Goal: Task Accomplishment & Management: Complete application form

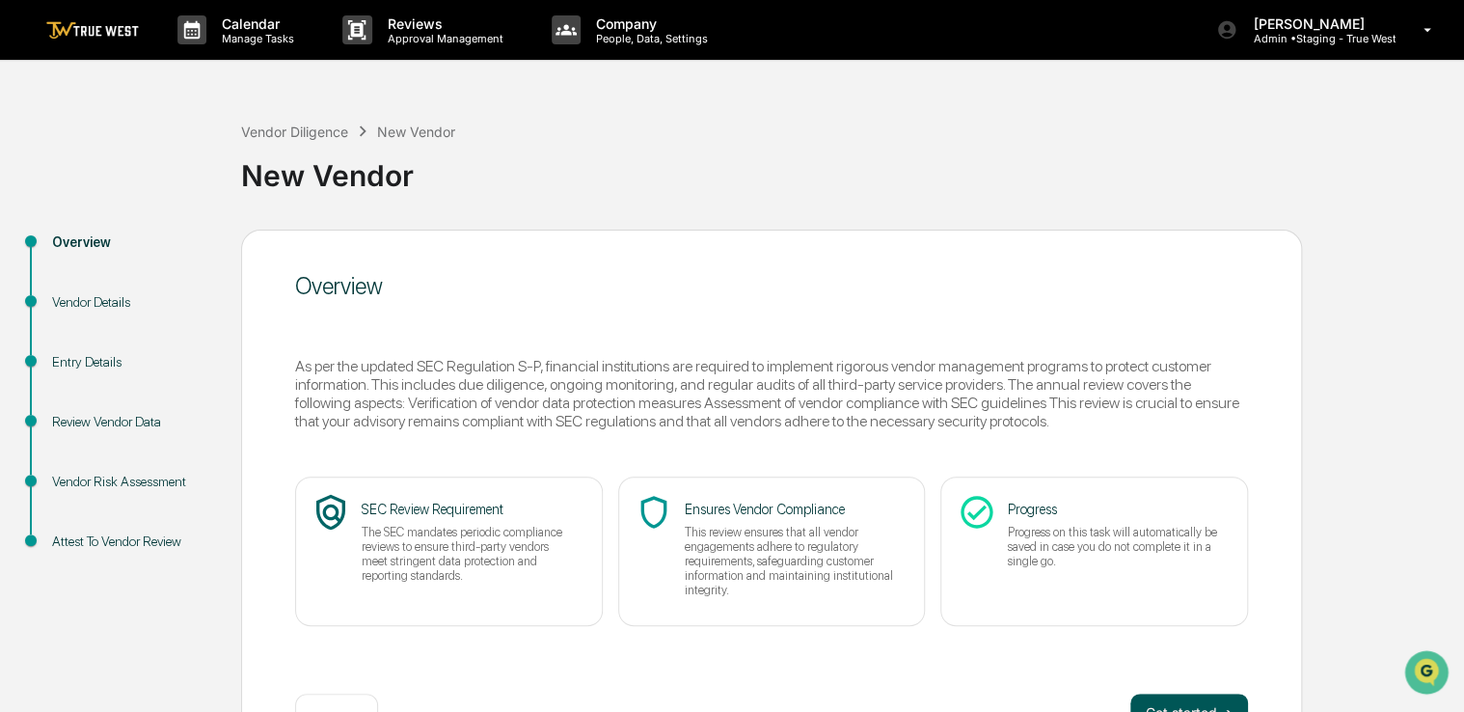
scroll to position [64, 0]
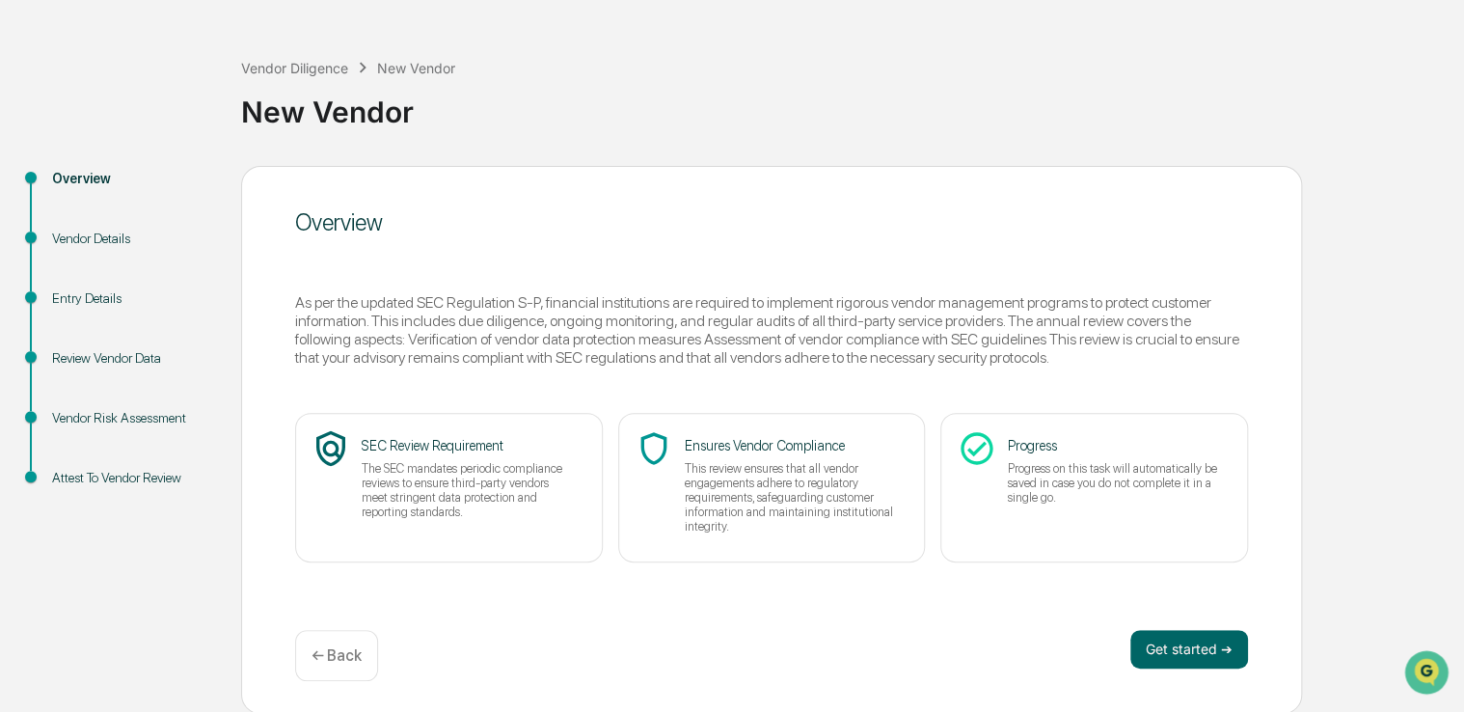
click at [1163, 670] on div "Get started ➔ ← Back" at bounding box center [771, 655] width 953 height 51
click at [1159, 635] on button "Get started ➔" at bounding box center [1189, 649] width 118 height 39
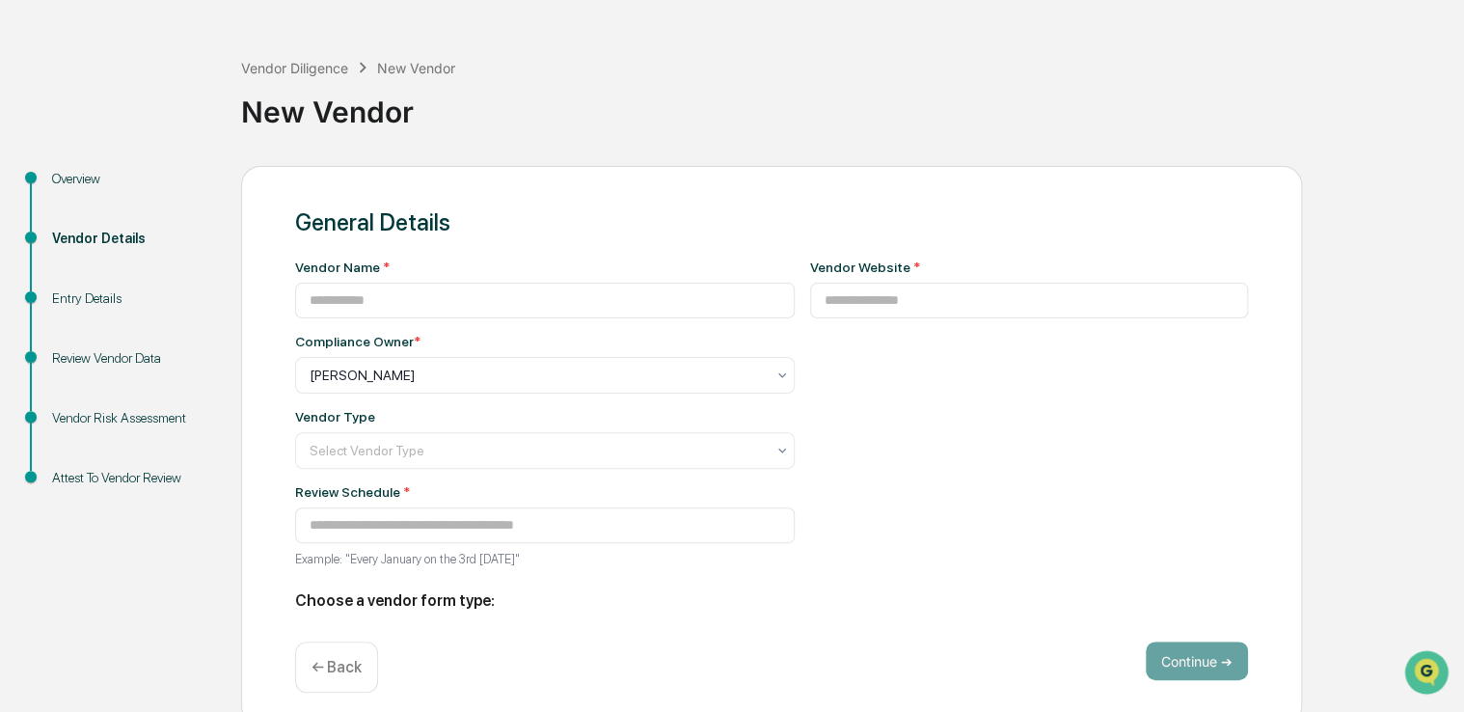
type input "**********"
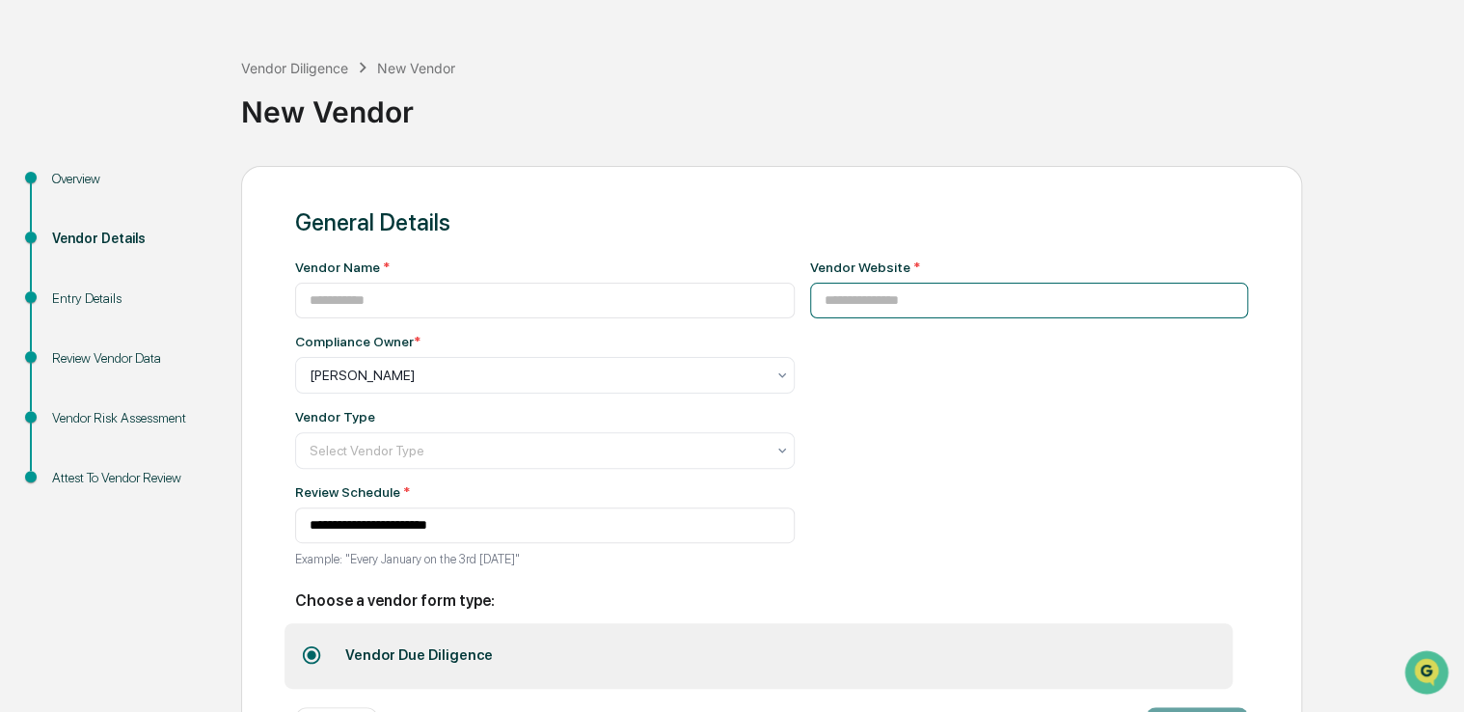
click at [903, 299] on input at bounding box center [1029, 301] width 439 height 36
paste input "**********"
type input "**********"
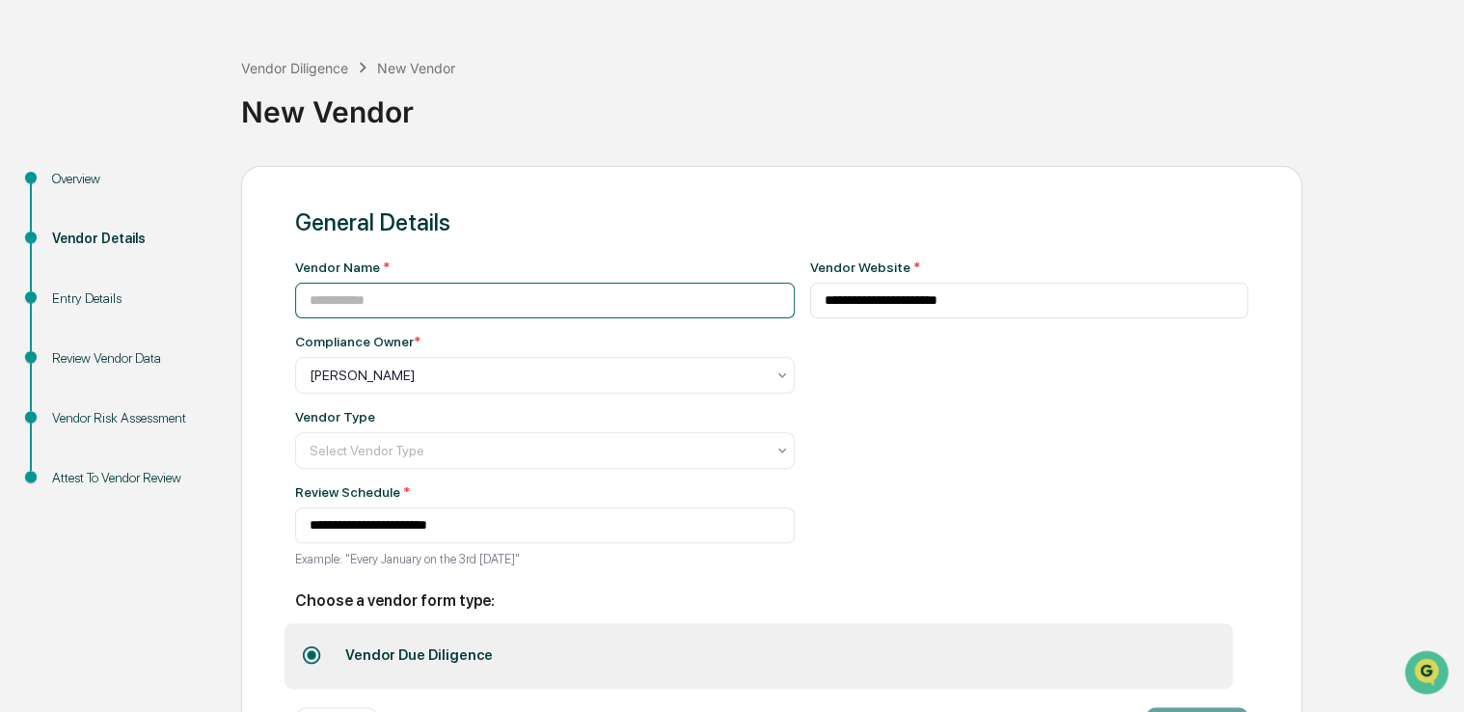
click at [653, 285] on input at bounding box center [545, 301] width 500 height 36
type input "******"
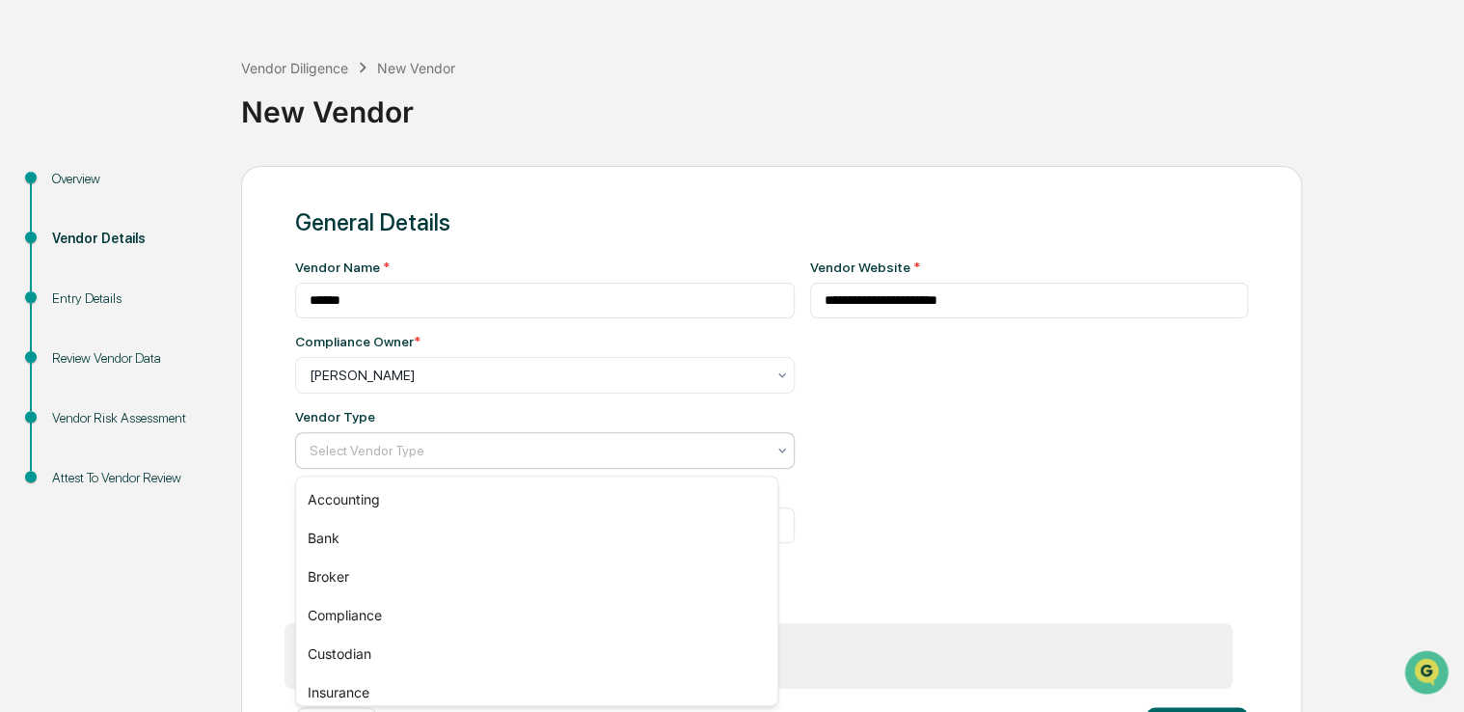
click at [524, 444] on div at bounding box center [537, 450] width 455 height 19
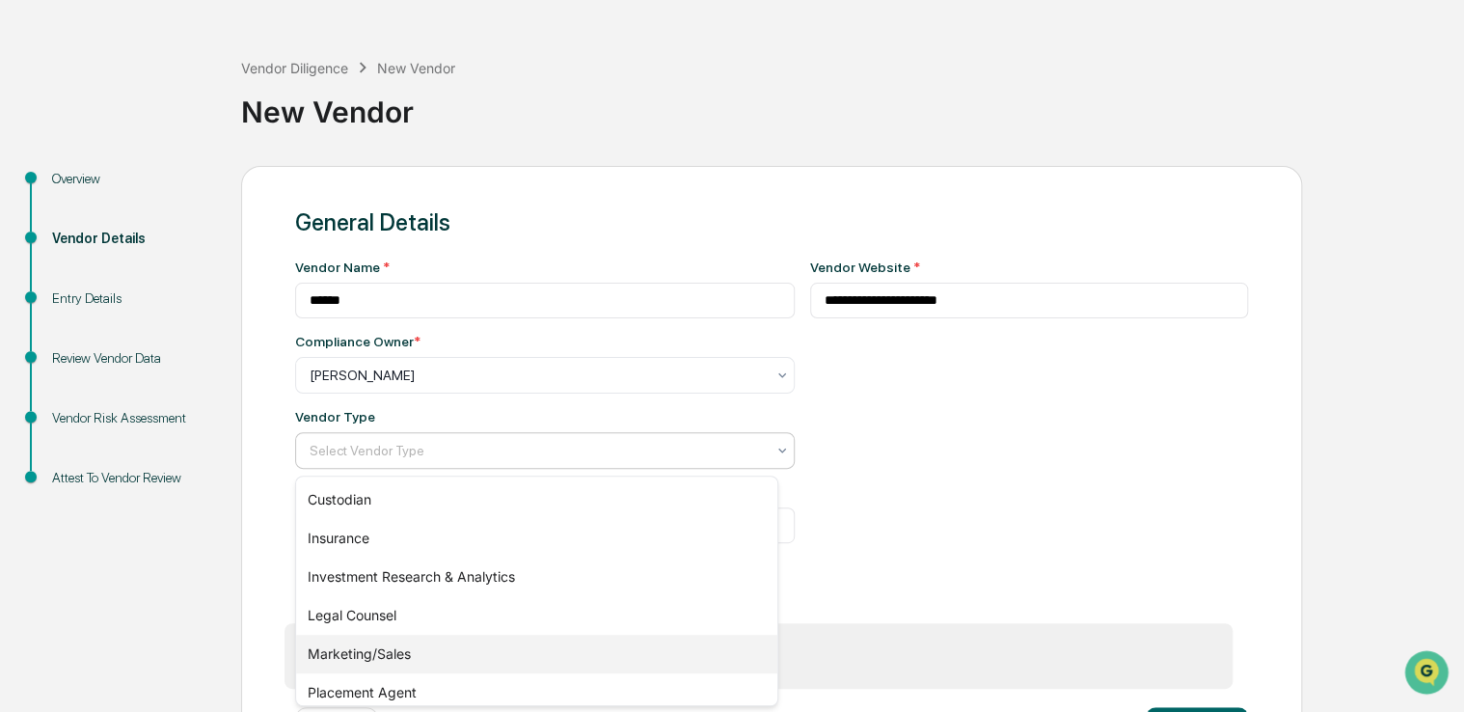
click at [428, 658] on div "Marketing/Sales" at bounding box center [536, 654] width 481 height 39
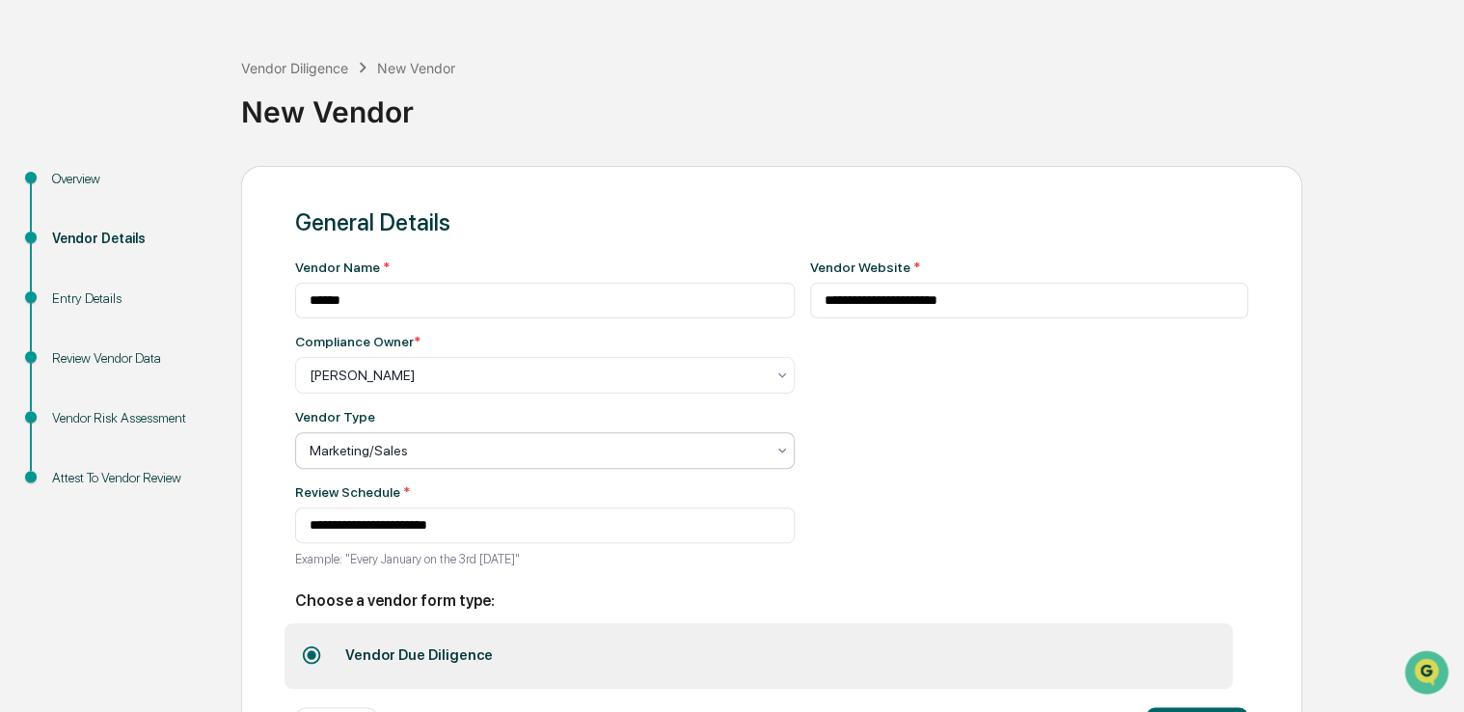
scroll to position [46, 0]
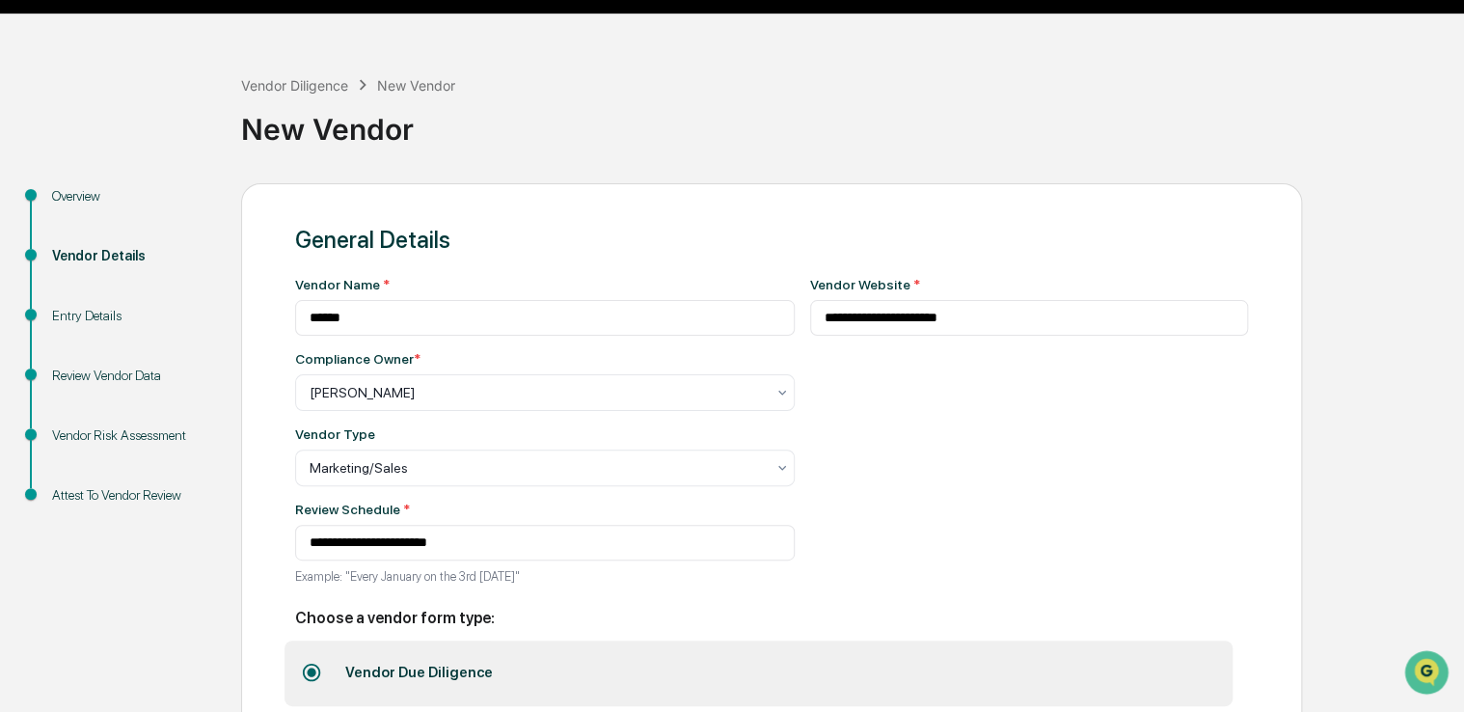
drag, startPoint x: 886, startPoint y: 450, endPoint x: 818, endPoint y: 453, distance: 68.5
click at [818, 453] on div "**********" at bounding box center [1029, 436] width 439 height 319
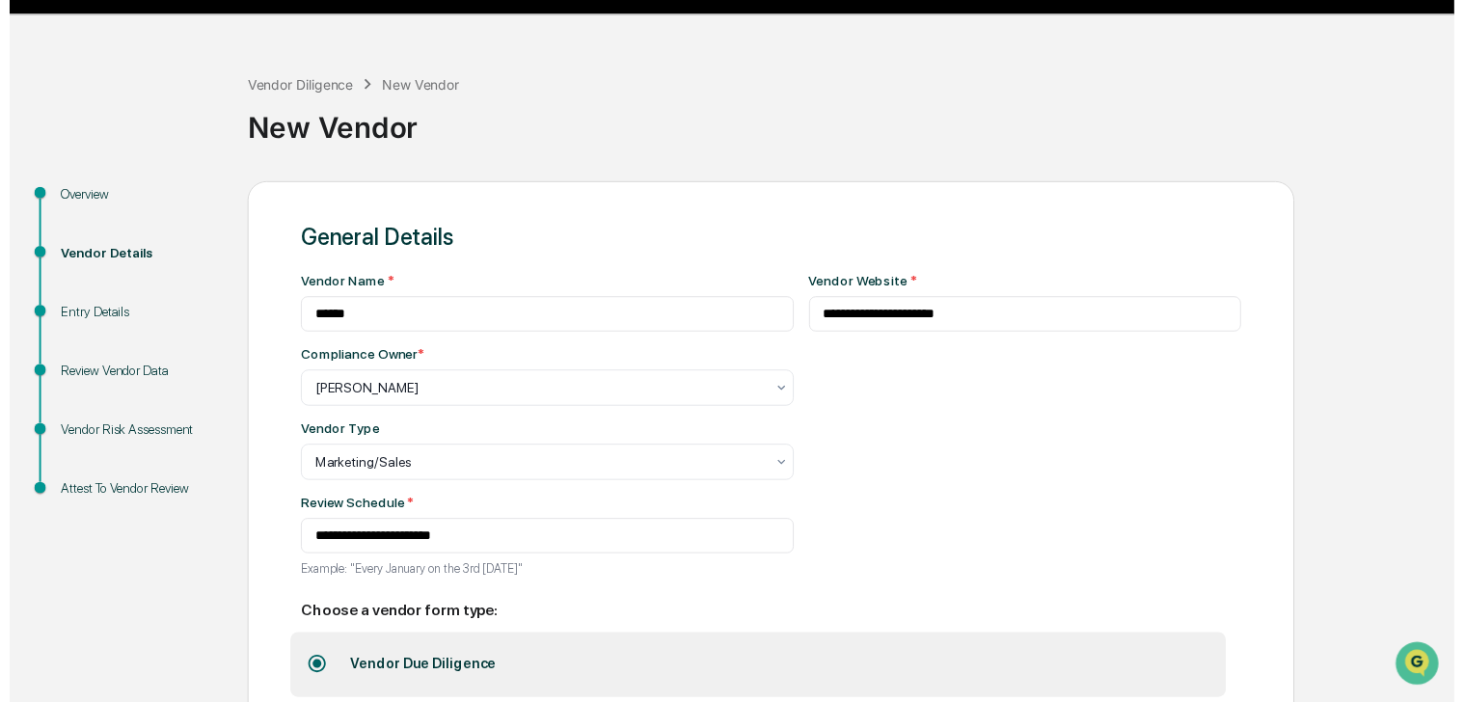
scroll to position [148, 0]
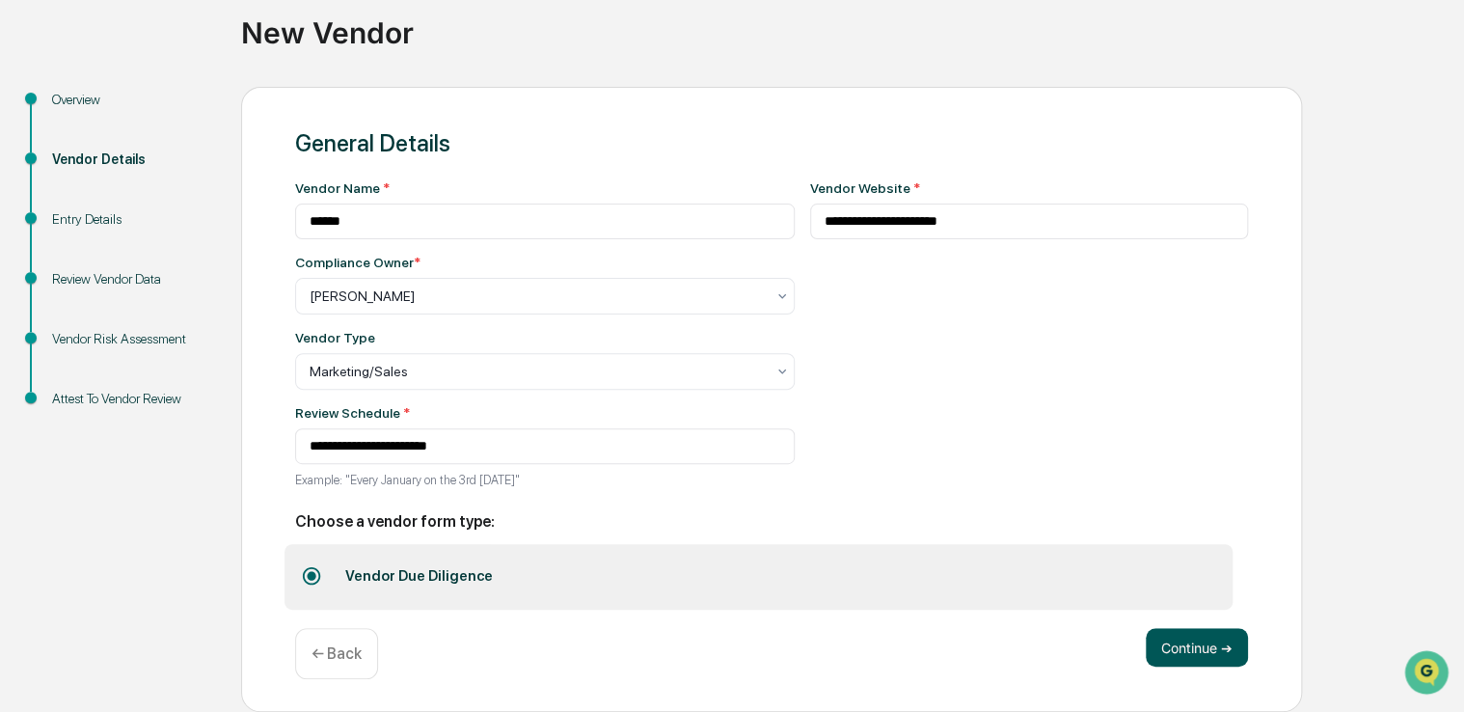
click at [1194, 653] on button "Continue ➔" at bounding box center [1197, 647] width 102 height 39
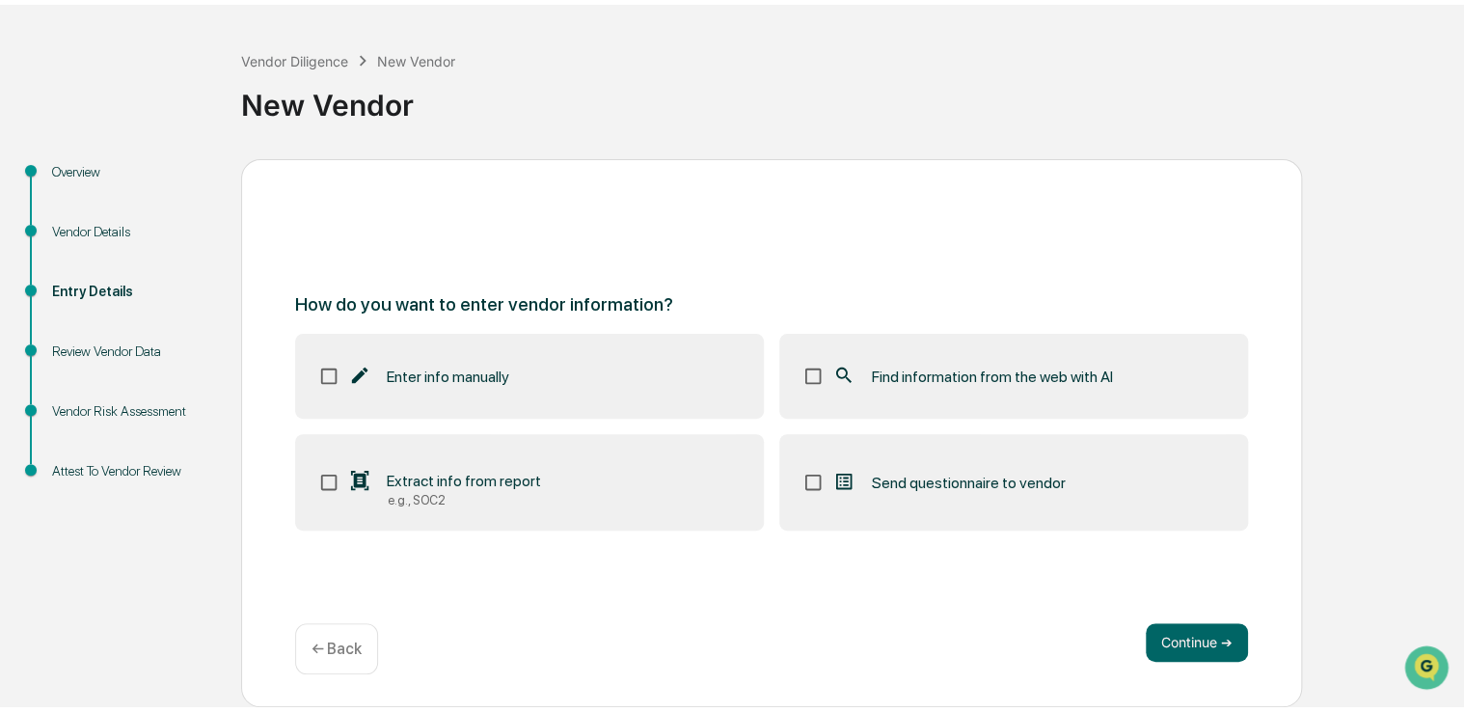
scroll to position [64, 0]
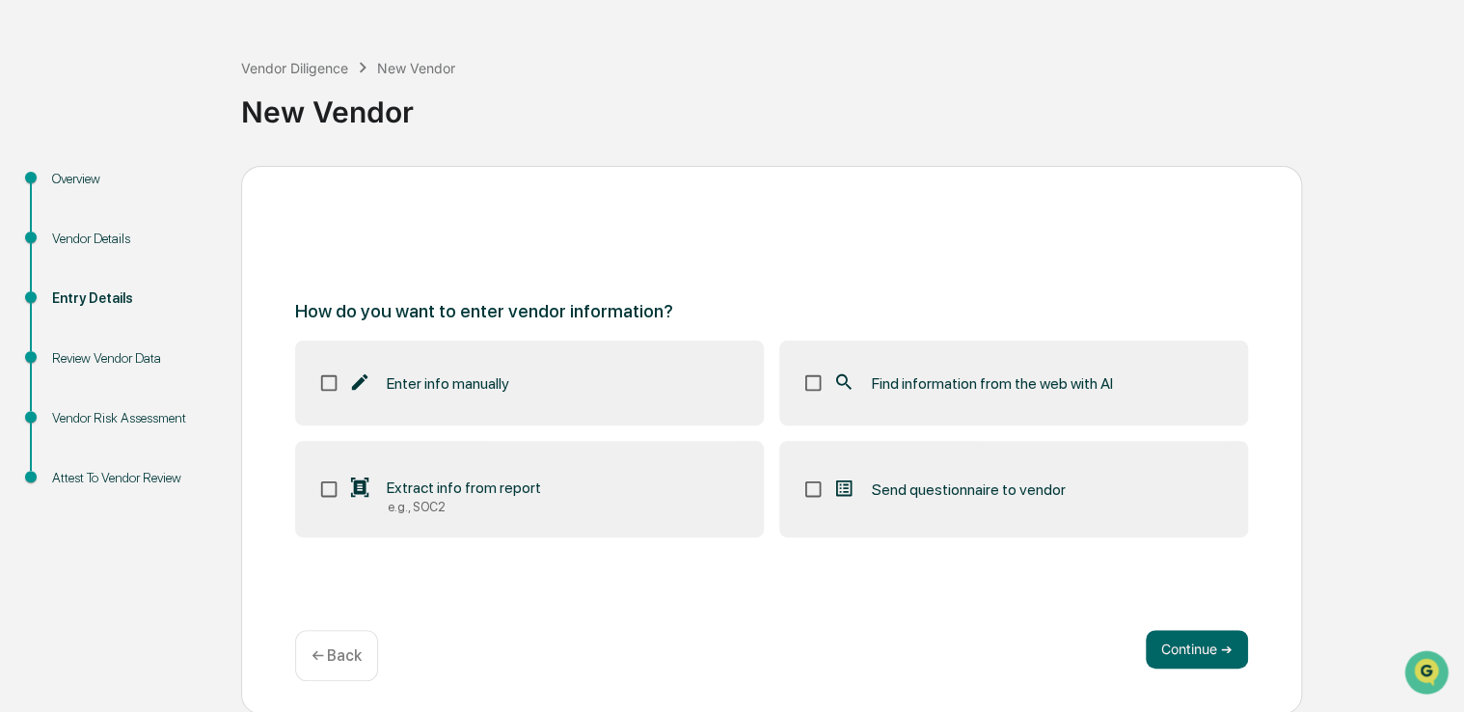
click at [1070, 388] on span "Find information from the web with AI" at bounding box center [991, 383] width 241 height 18
click at [1176, 638] on button "Continue ➔" at bounding box center [1197, 649] width 102 height 39
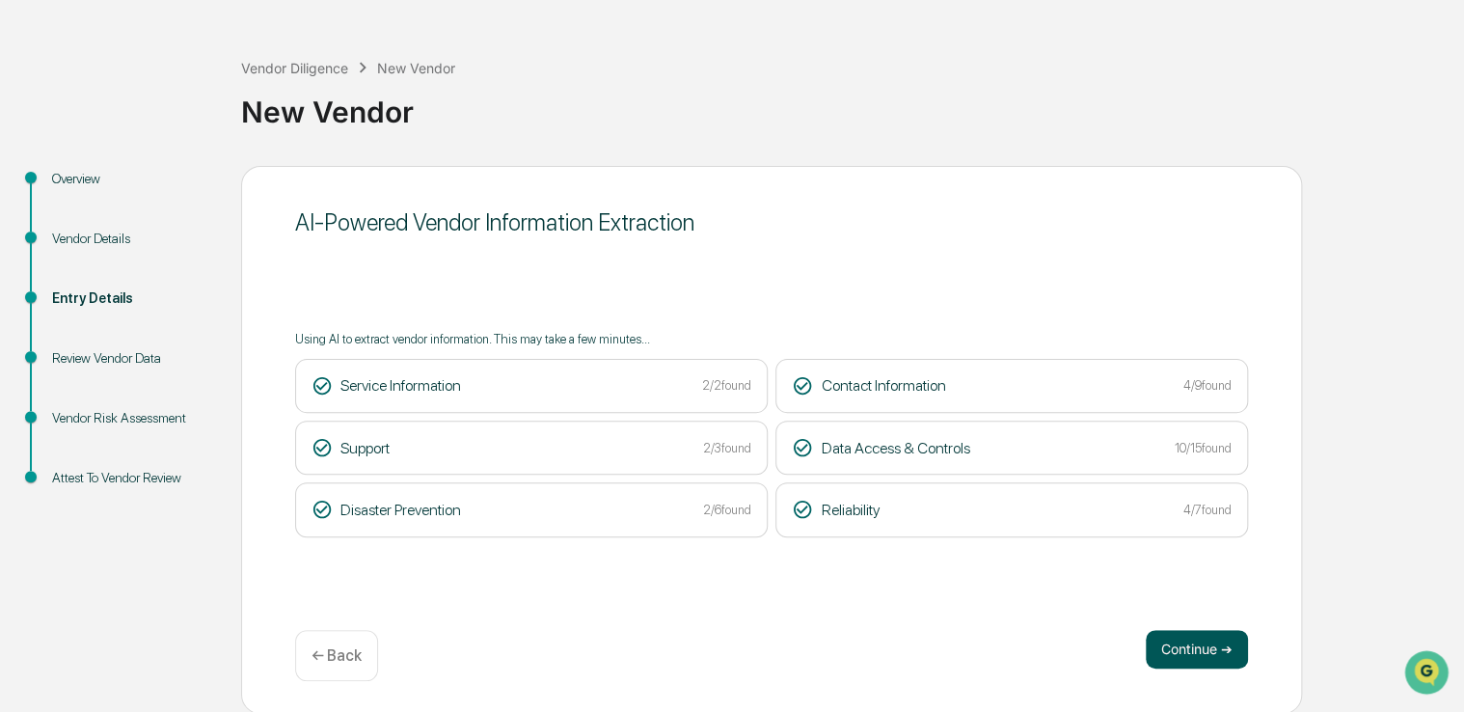
click at [1188, 648] on button "Continue ➔" at bounding box center [1197, 649] width 102 height 39
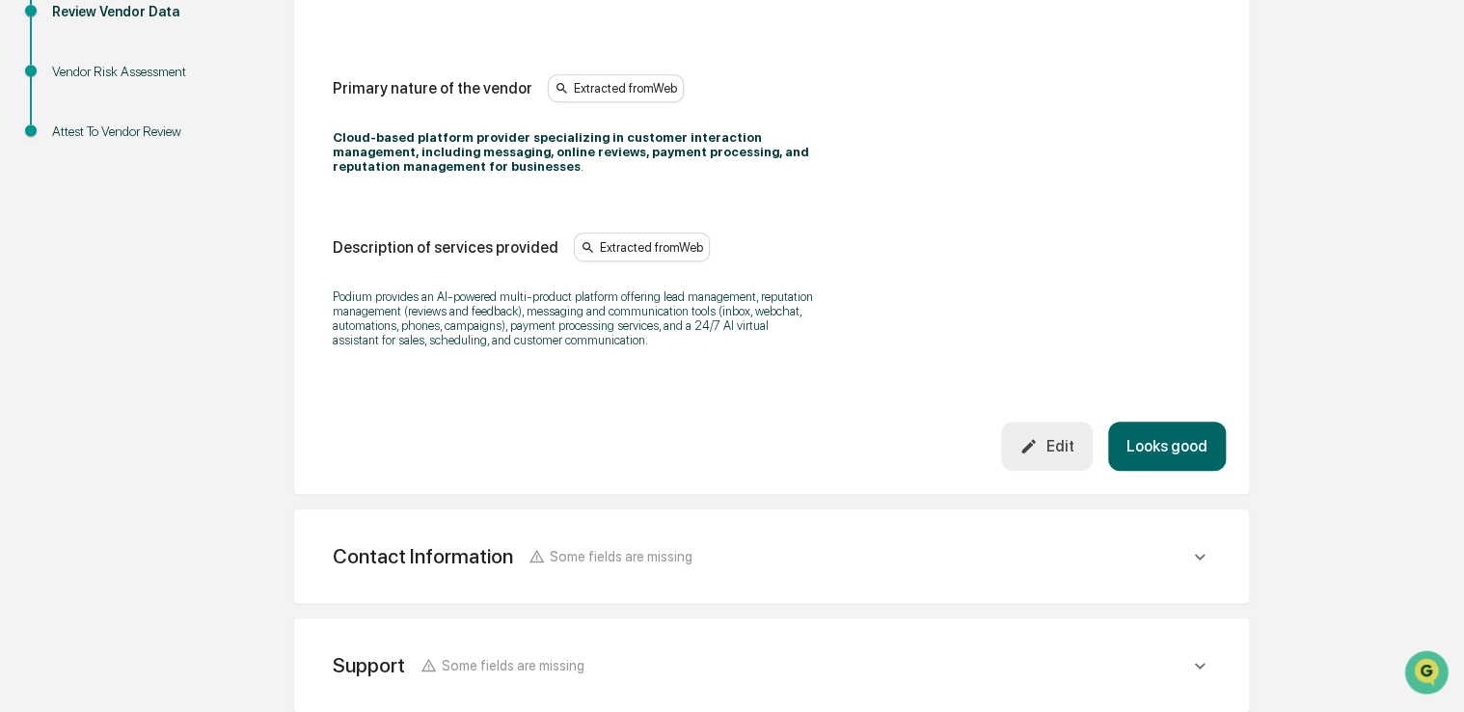
scroll to position [421, 0]
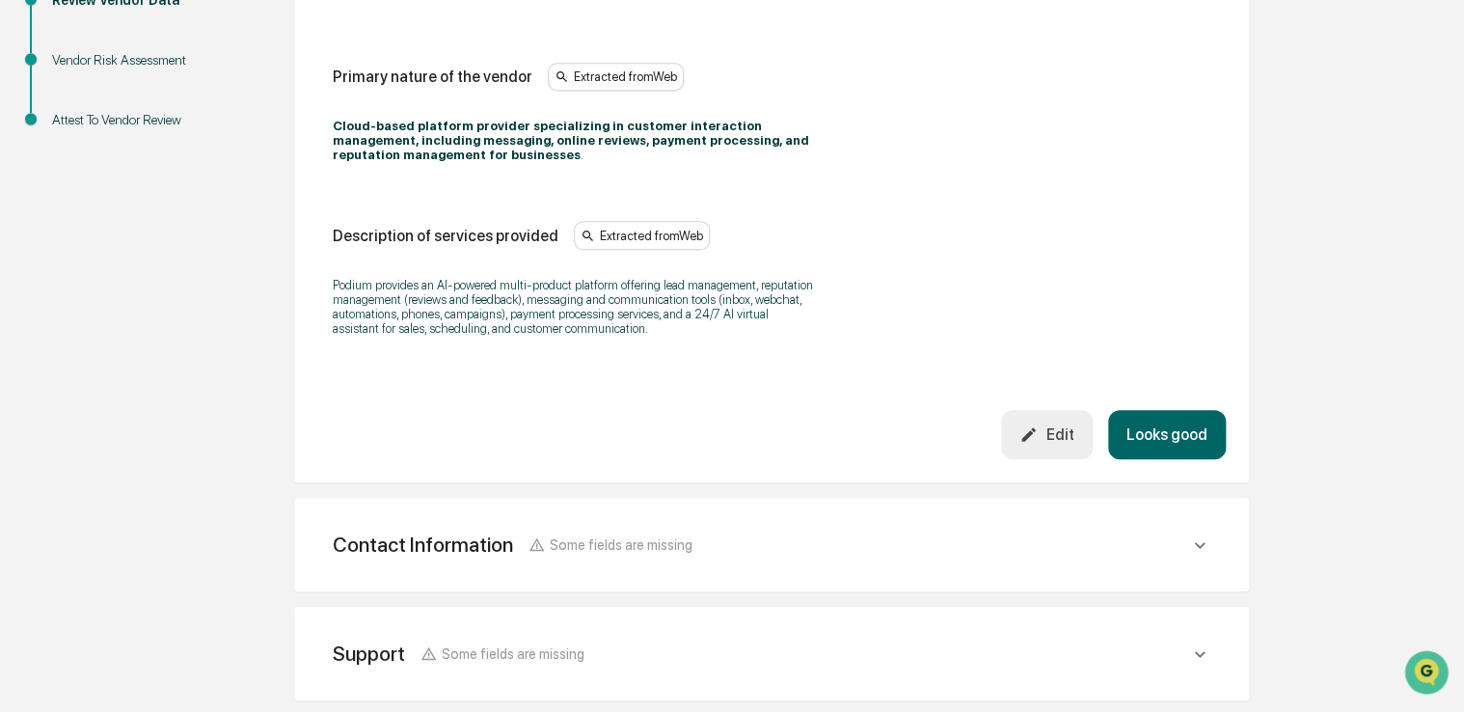
click at [1139, 415] on button "Looks good" at bounding box center [1167, 434] width 118 height 49
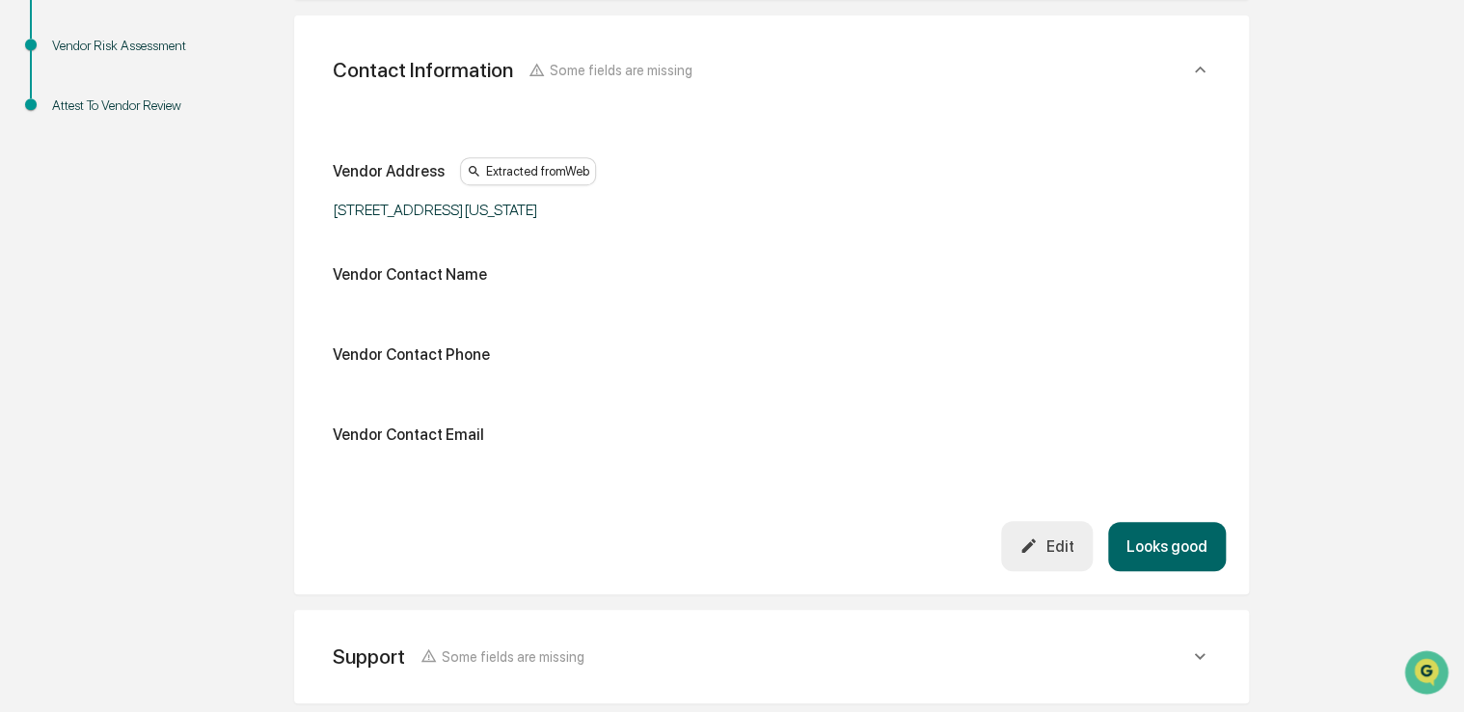
scroll to position [438, 0]
click at [1030, 546] on icon "button" at bounding box center [1029, 544] width 14 height 14
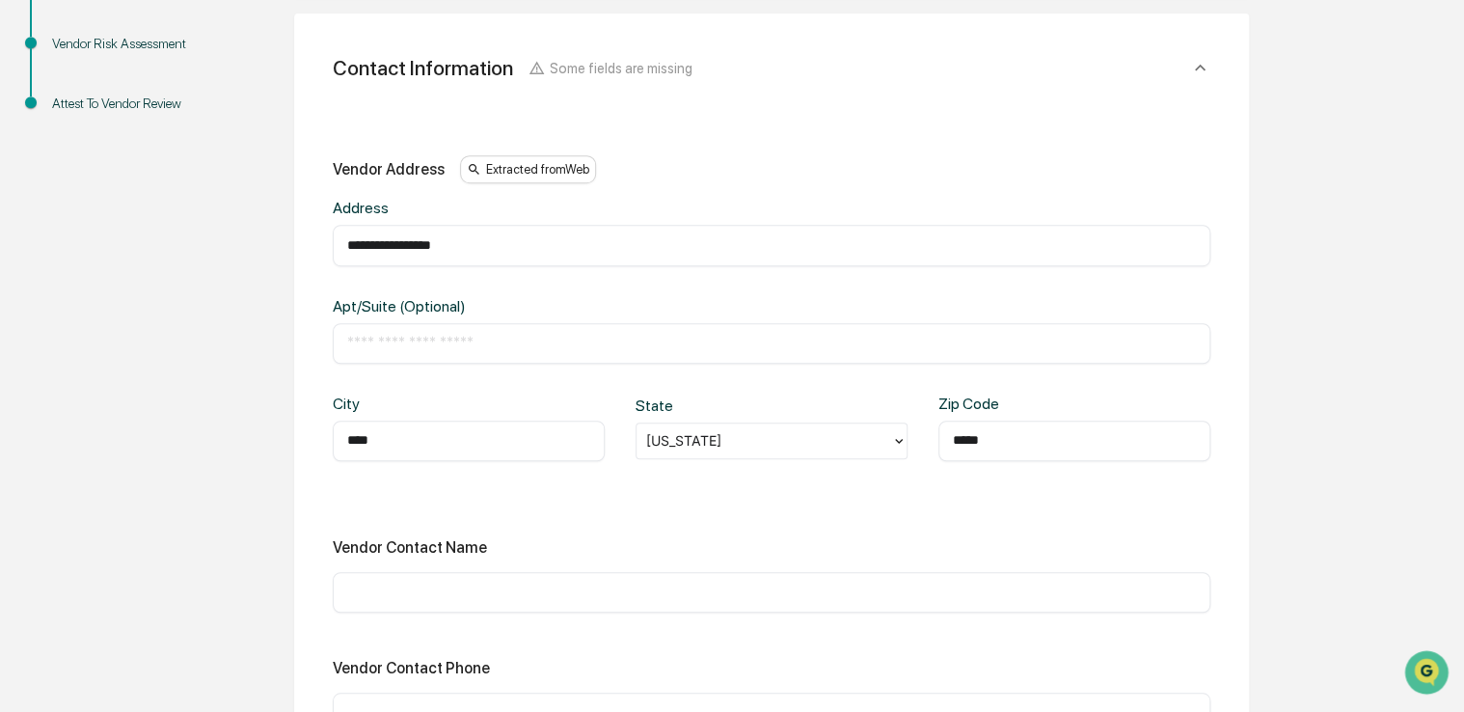
scroll to position [654, 0]
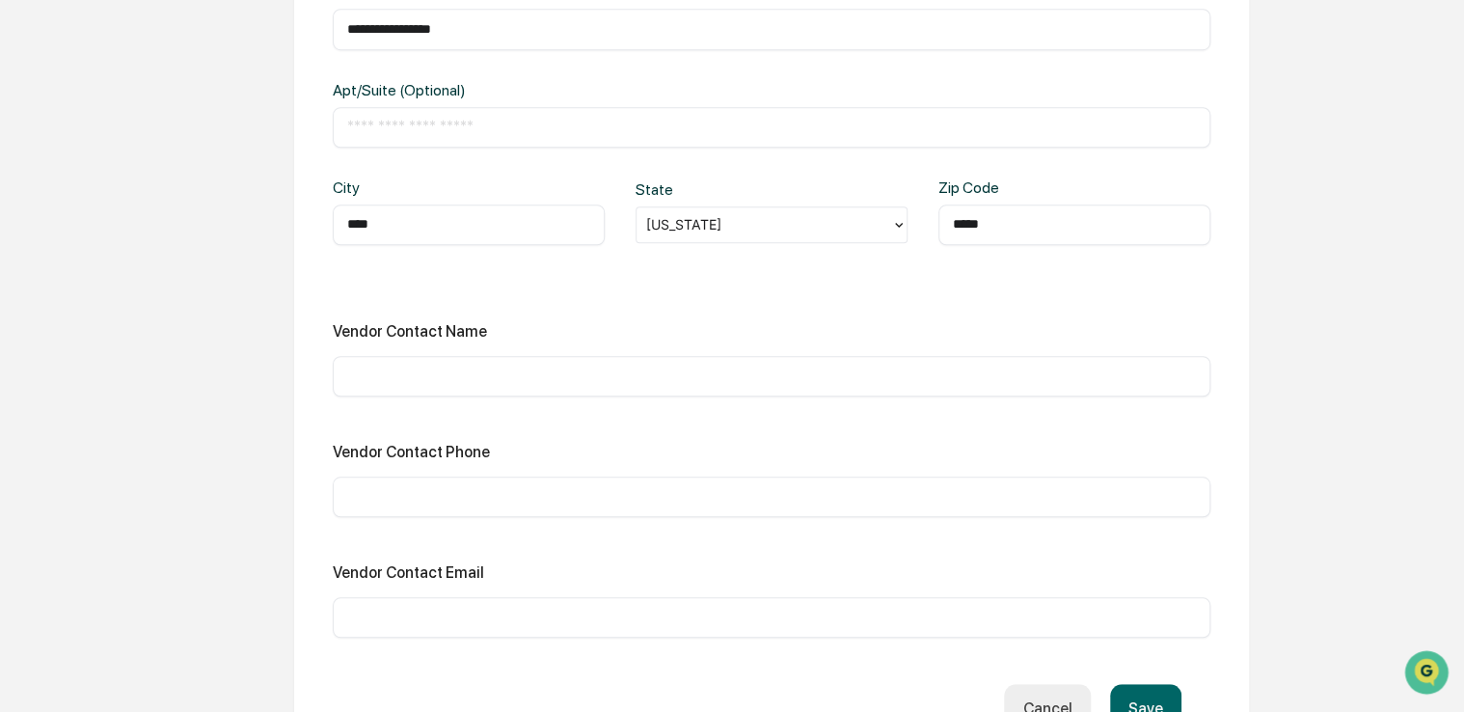
click at [455, 490] on input "text" at bounding box center [771, 496] width 849 height 19
type input "**********"
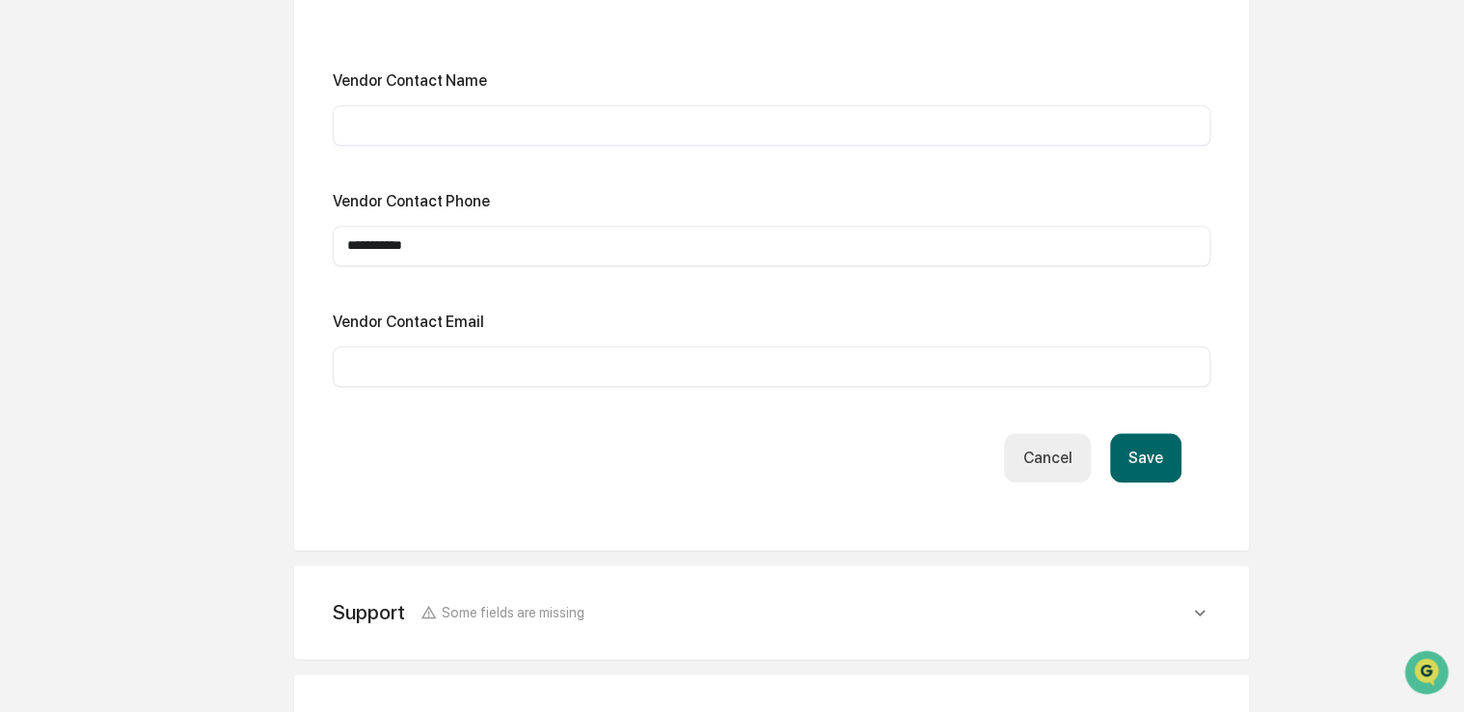
scroll to position [906, 0]
click at [1150, 453] on button "Save" at bounding box center [1145, 456] width 71 height 49
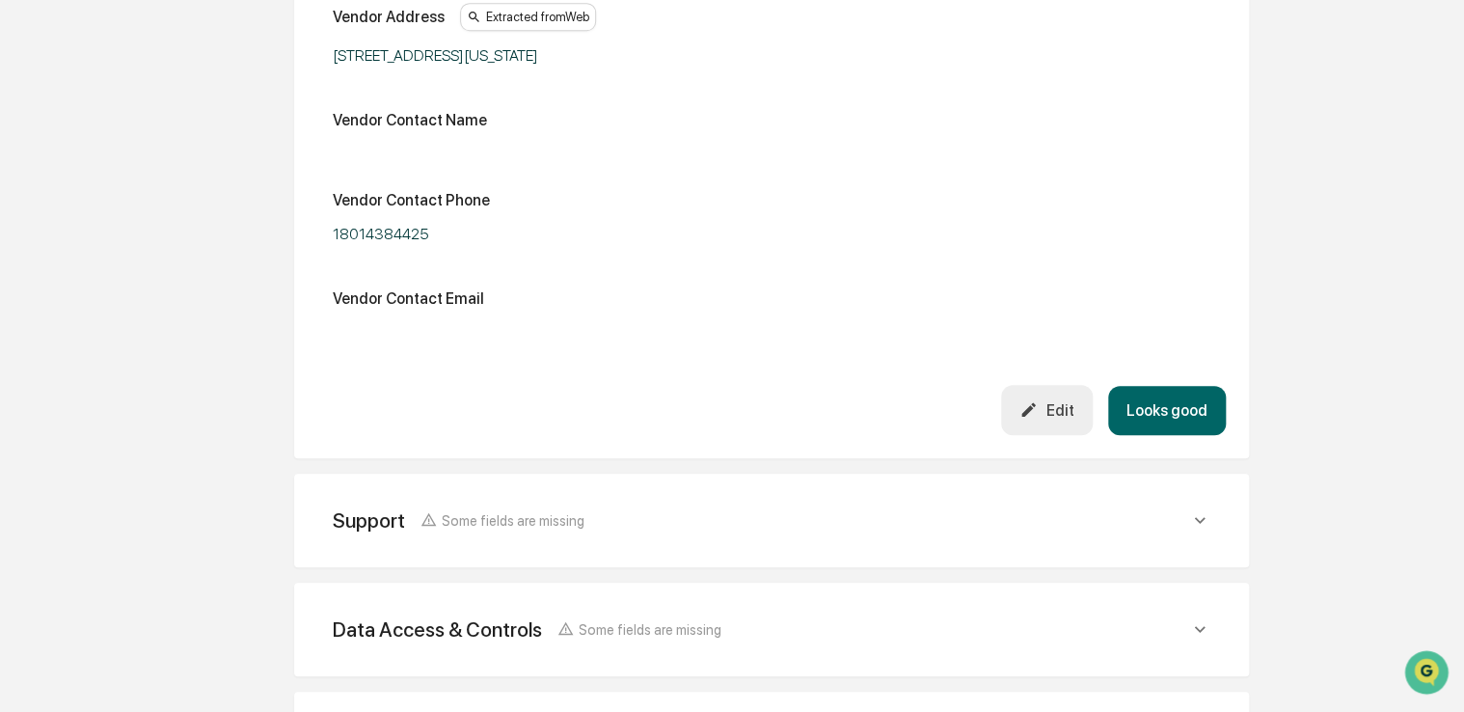
scroll to position [587, 0]
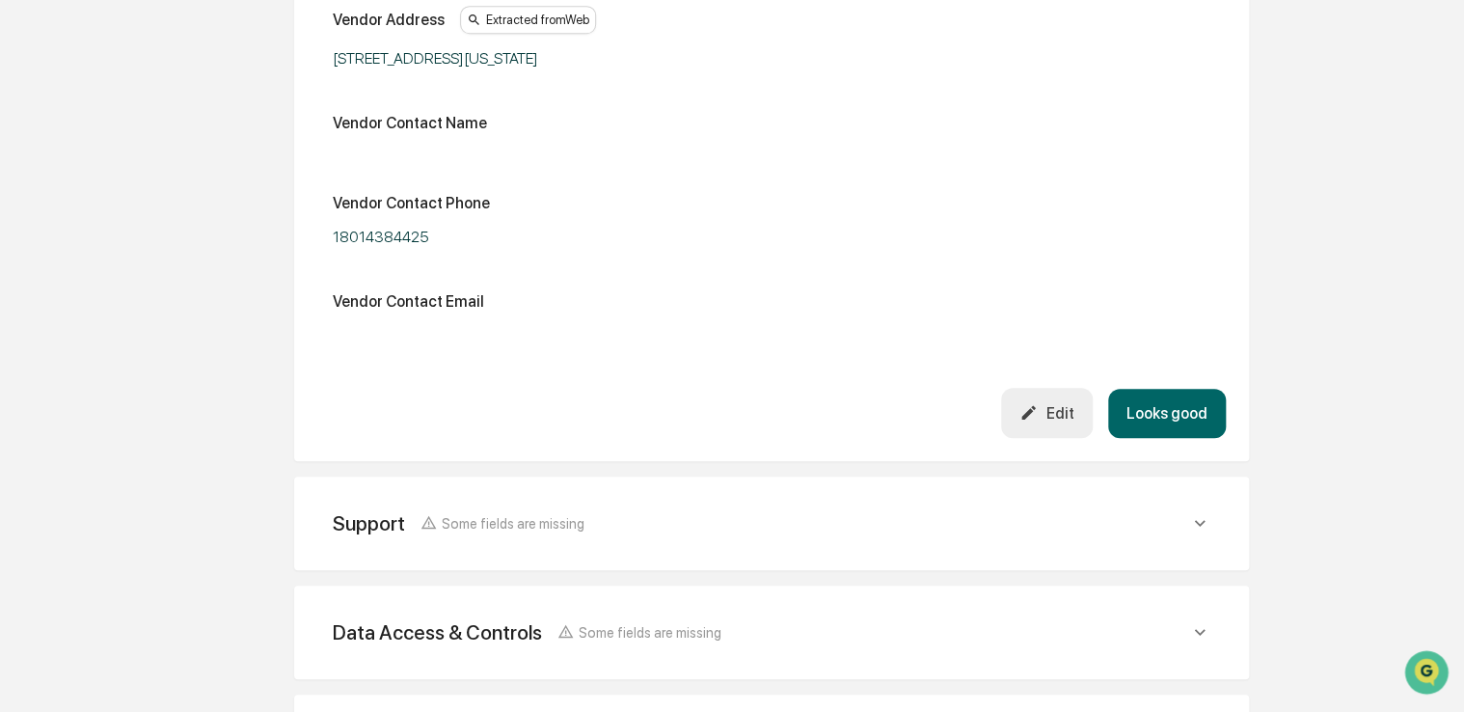
click at [1067, 405] on div "Edit" at bounding box center [1046, 412] width 54 height 18
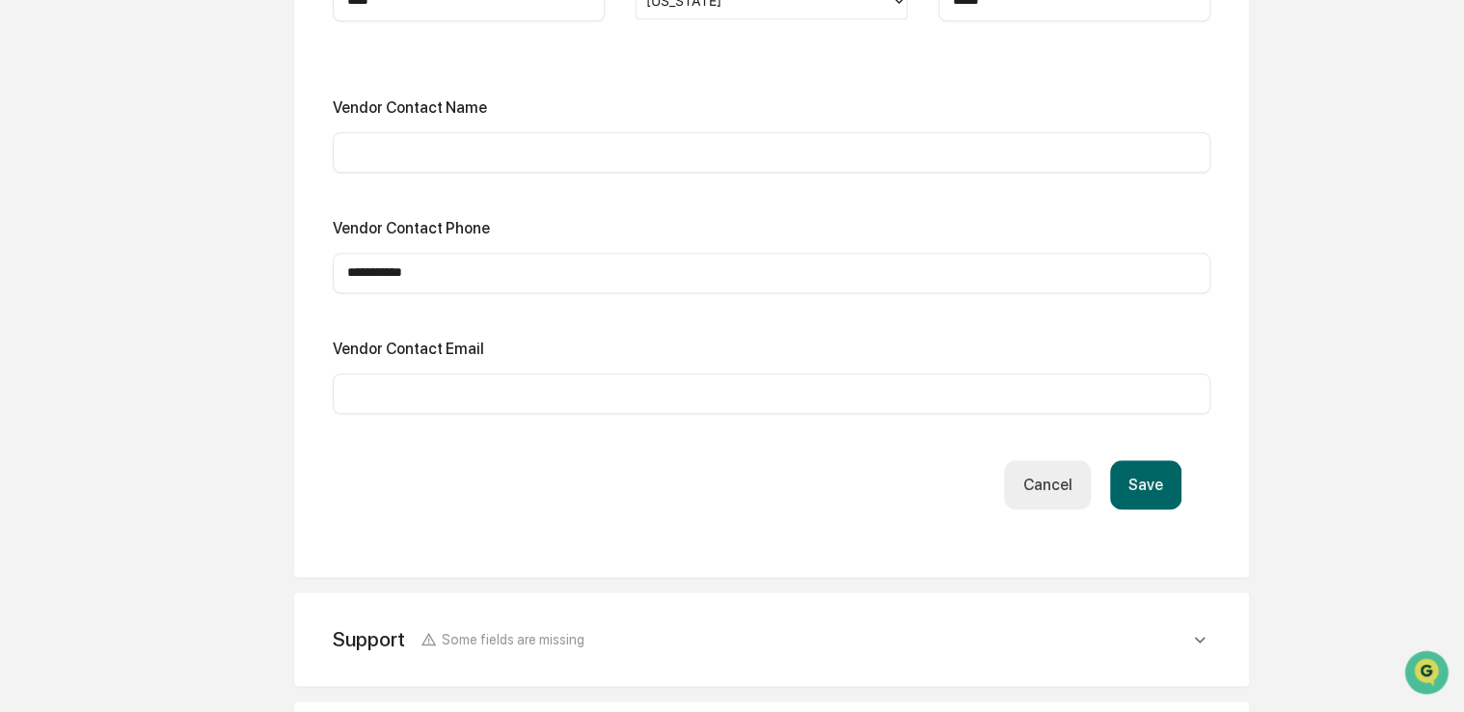
scroll to position [846, 0]
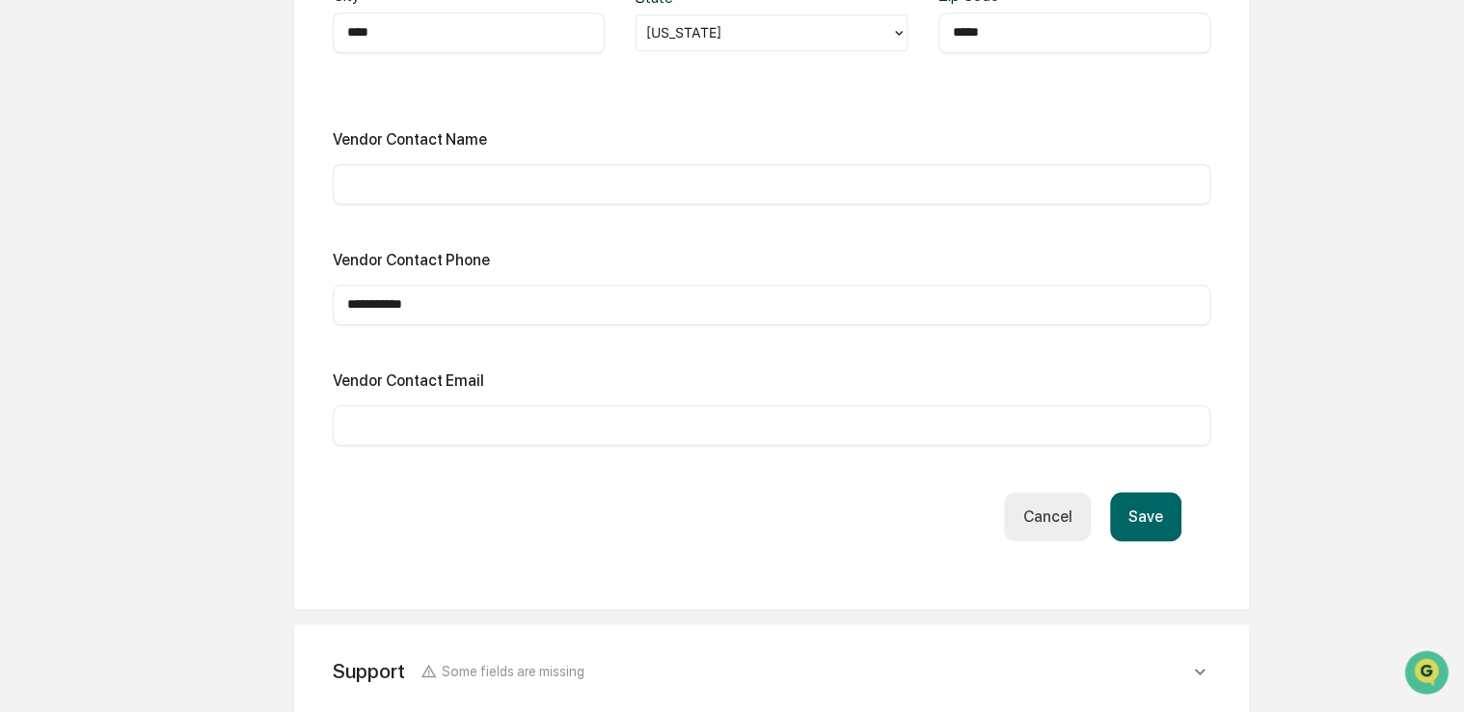
drag, startPoint x: 558, startPoint y: 439, endPoint x: 551, endPoint y: 430, distance: 11.6
click at [551, 430] on div "​" at bounding box center [772, 425] width 878 height 41
paste input "**********"
click at [551, 430] on input "**********" at bounding box center [771, 425] width 849 height 19
type input "**********"
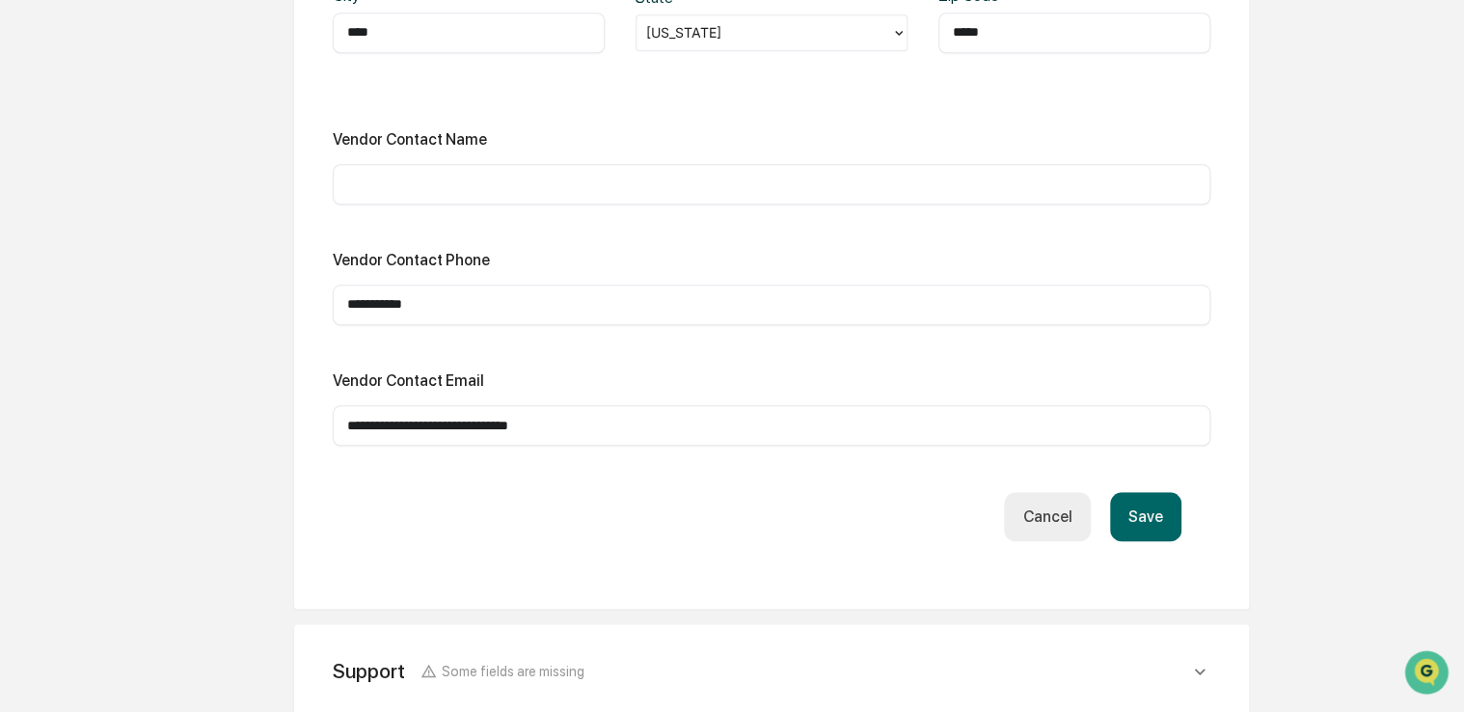
click at [1138, 496] on button "Save" at bounding box center [1145, 516] width 71 height 49
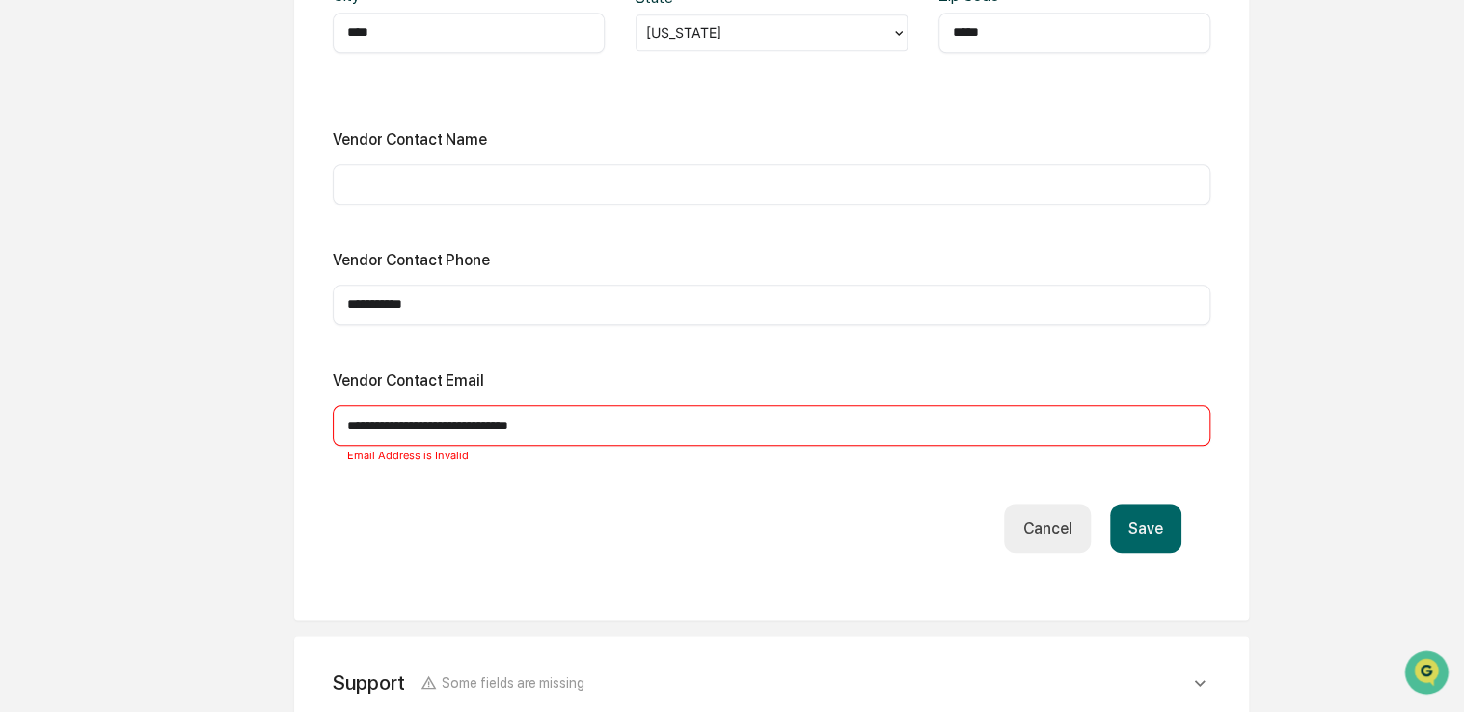
click at [934, 416] on input "**********" at bounding box center [771, 425] width 849 height 19
click at [1154, 532] on button "Save" at bounding box center [1145, 527] width 71 height 49
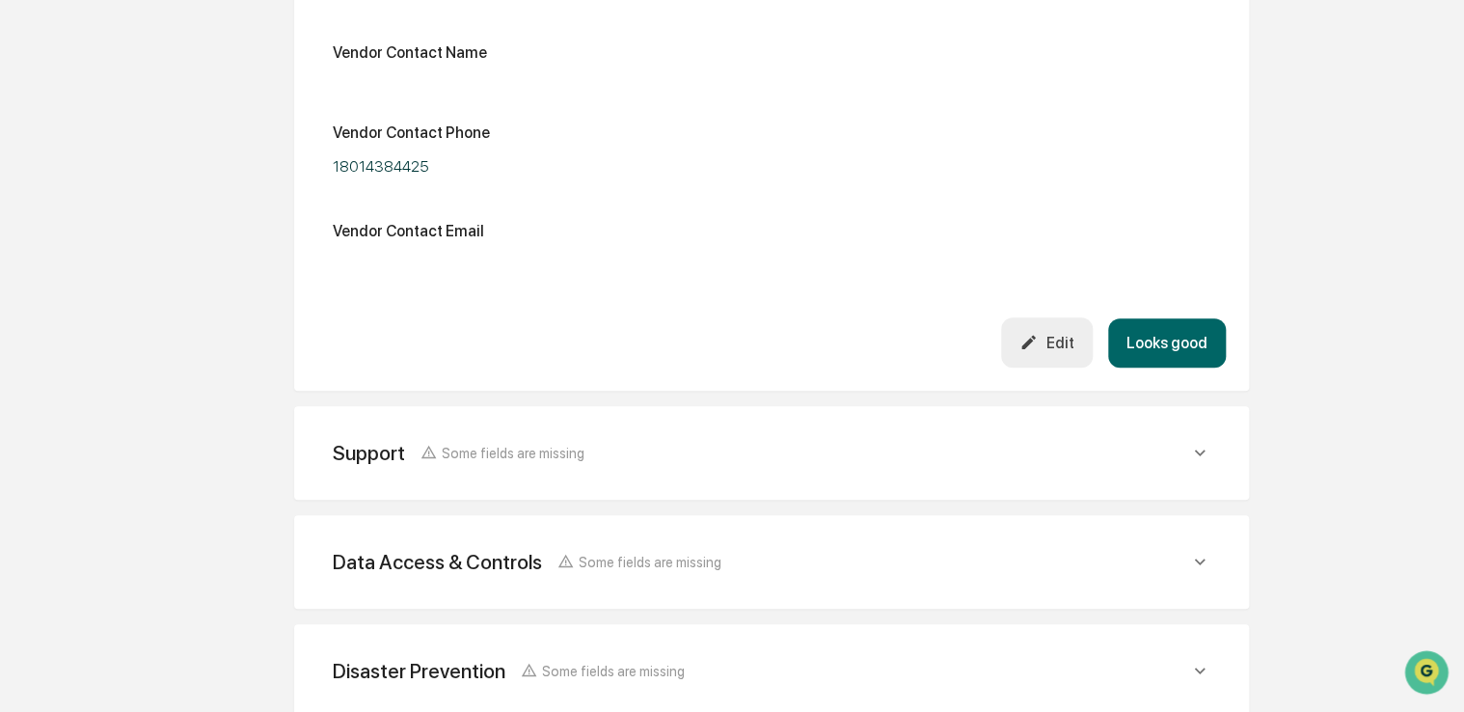
scroll to position [652, 0]
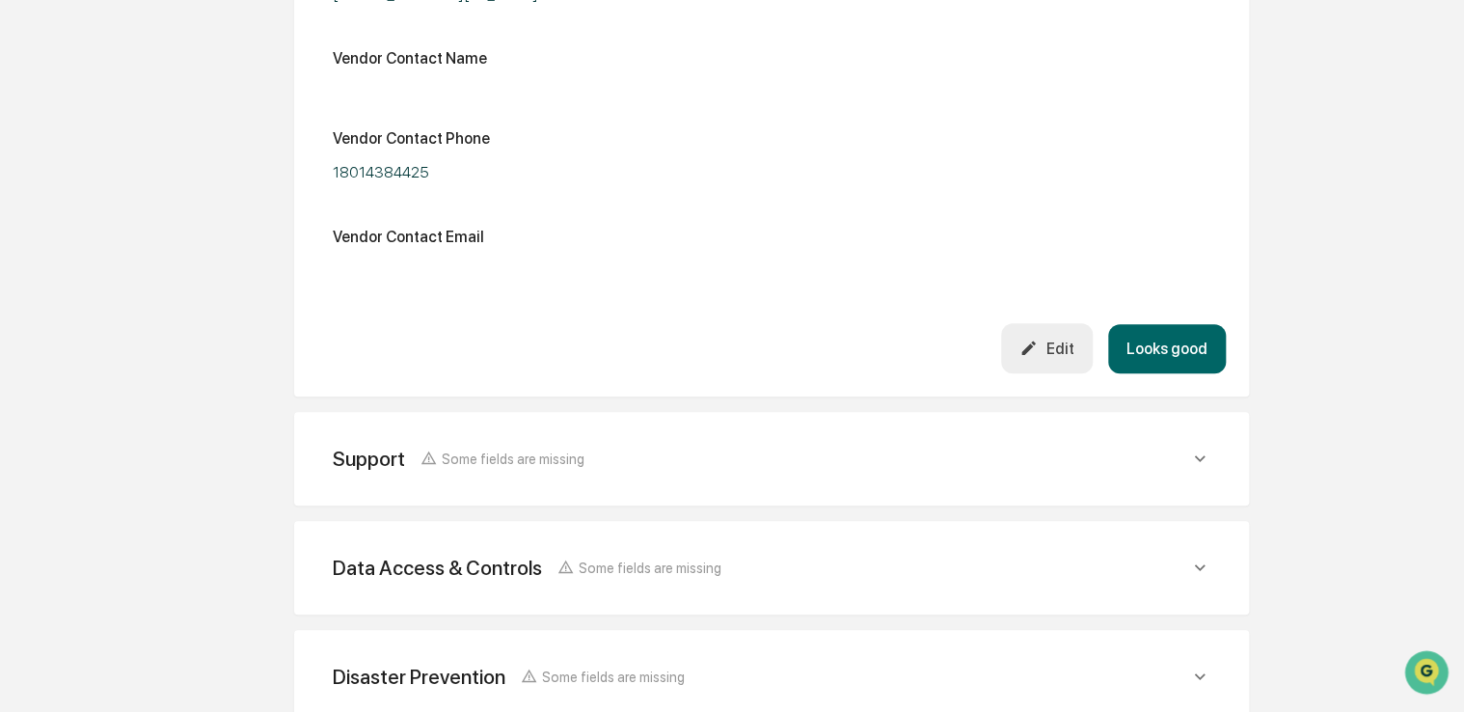
click at [1169, 349] on button "Looks good" at bounding box center [1167, 348] width 118 height 49
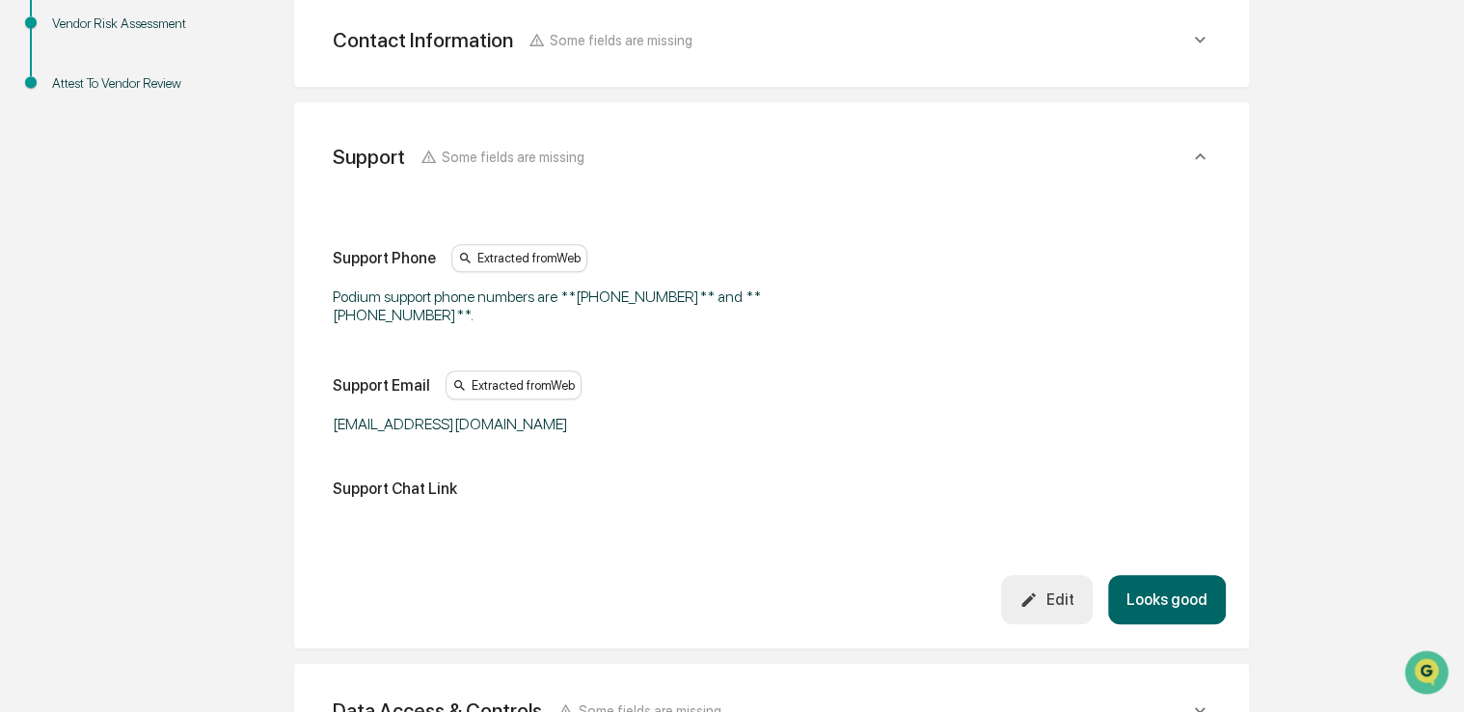
scroll to position [450, 0]
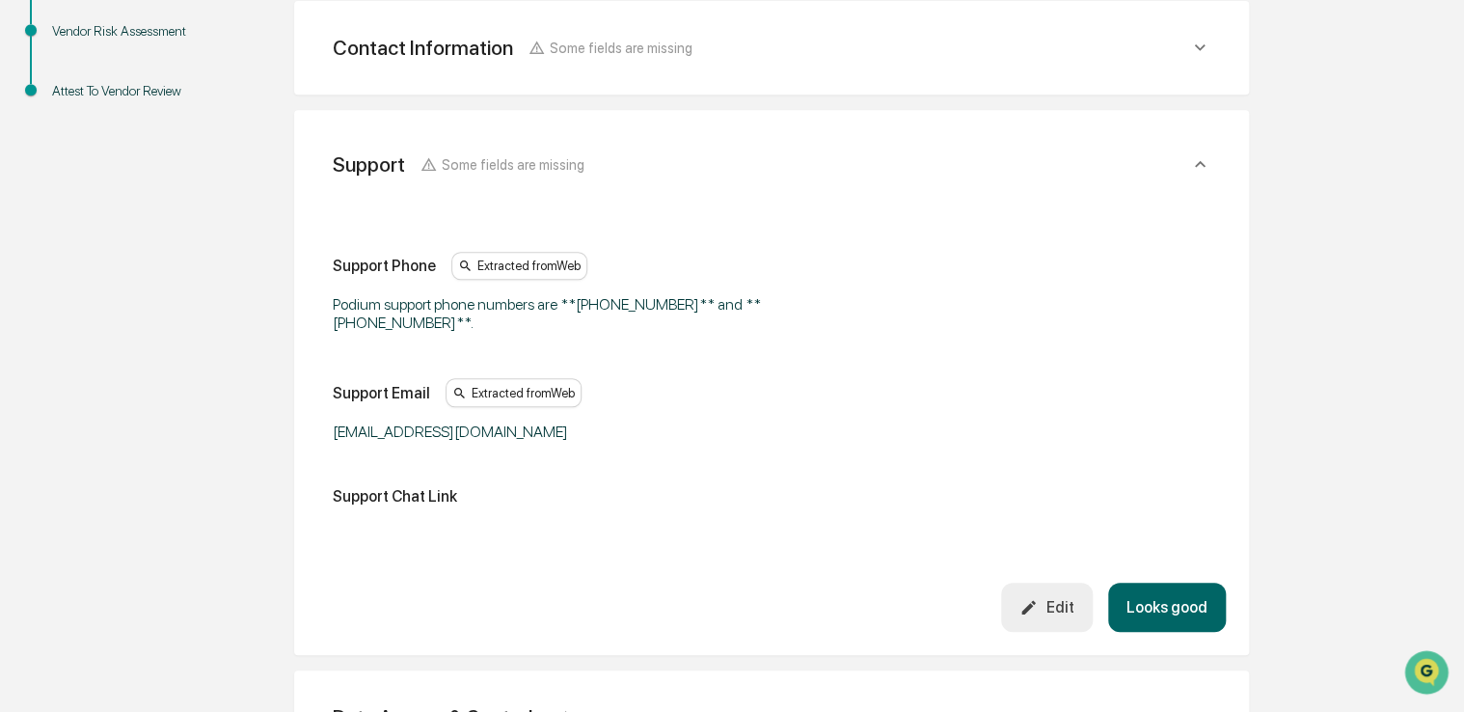
click at [1058, 596] on button "Edit" at bounding box center [1047, 607] width 92 height 49
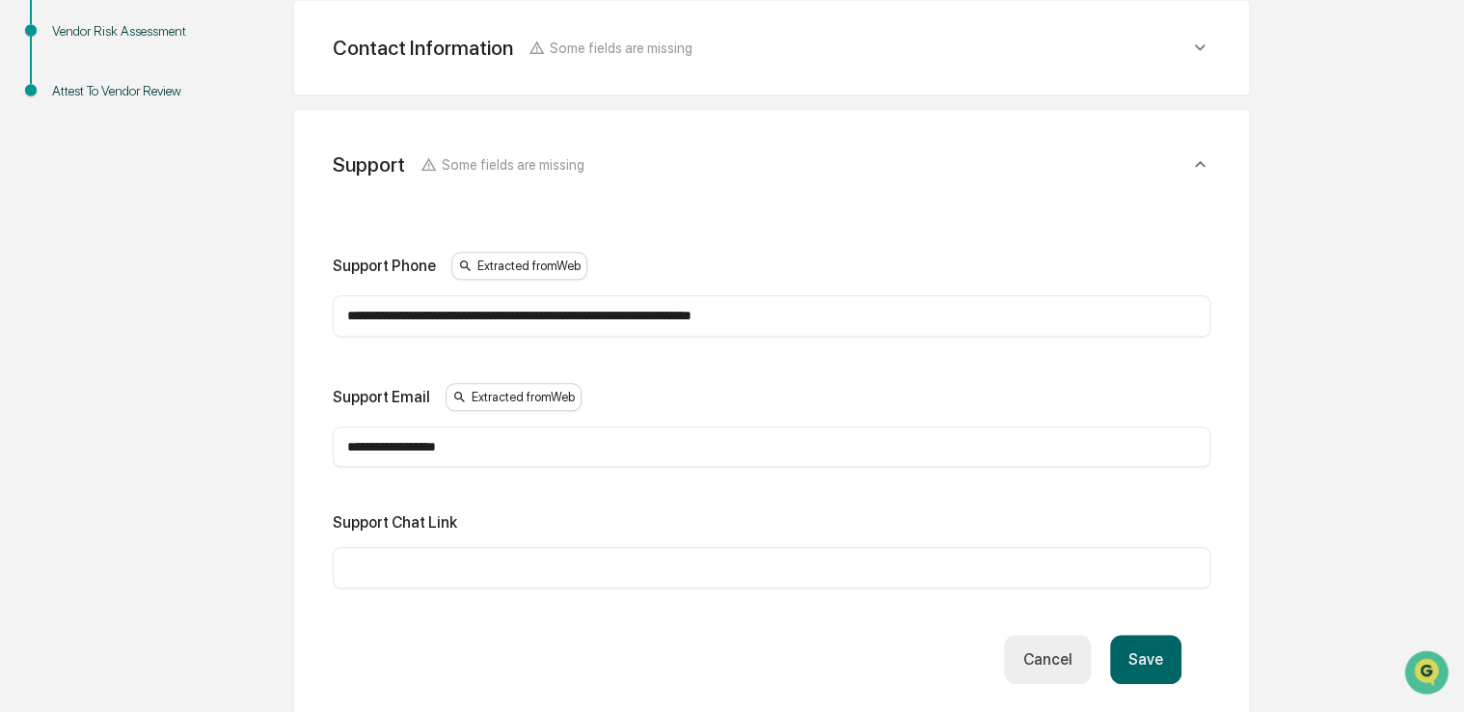
click at [600, 577] on div "​" at bounding box center [772, 567] width 878 height 41
paste input "**********"
click at [582, 567] on input "**********" at bounding box center [771, 566] width 849 height 19
type input "**********"
click at [1154, 663] on button "Save" at bounding box center [1145, 659] width 71 height 49
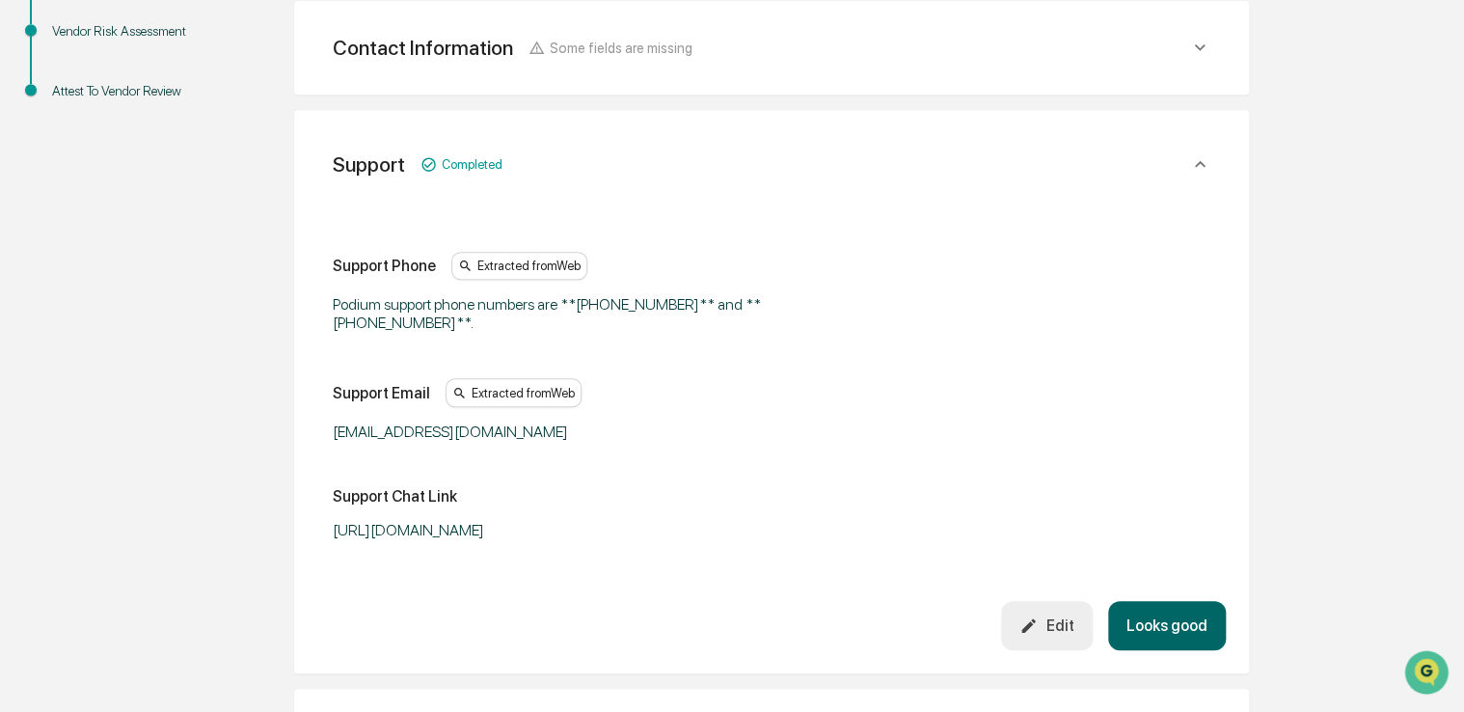
click at [1165, 642] on button "Looks good" at bounding box center [1167, 625] width 118 height 49
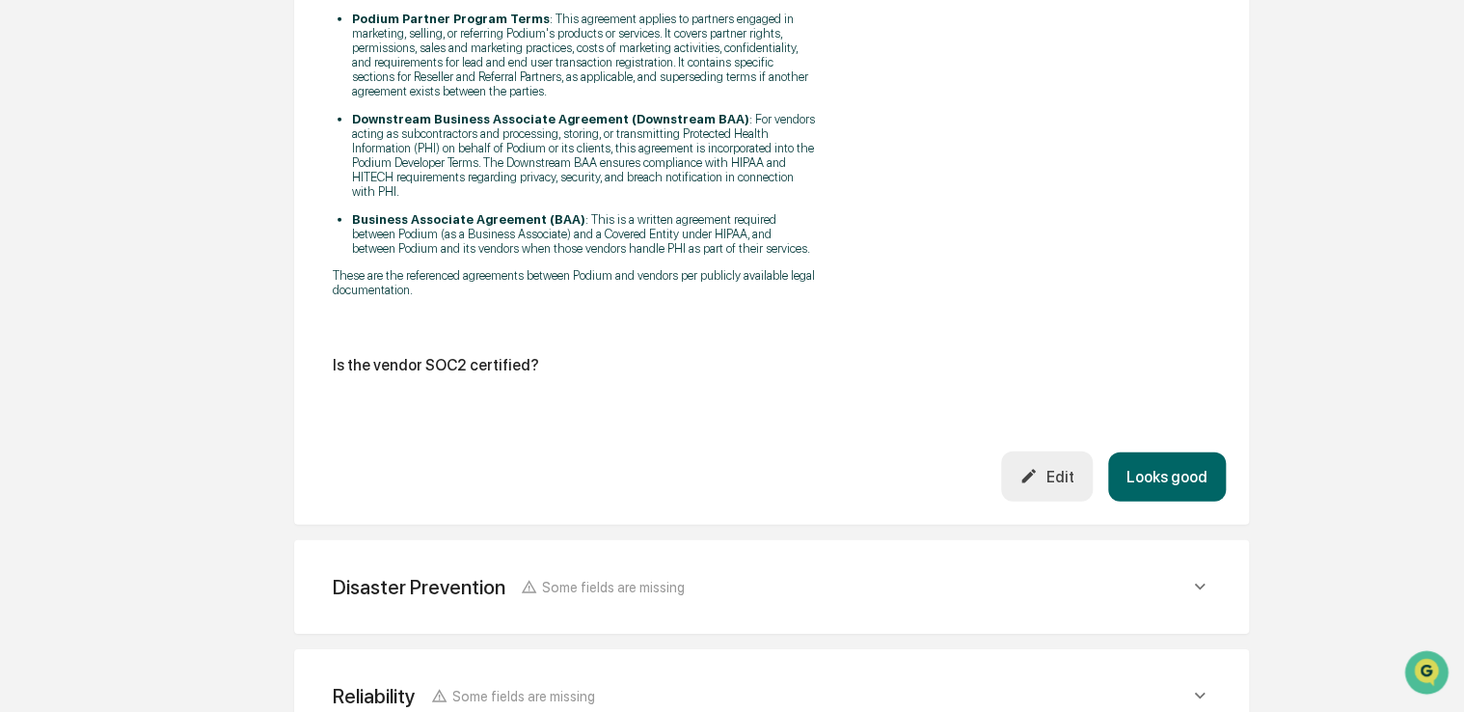
scroll to position [2638, 0]
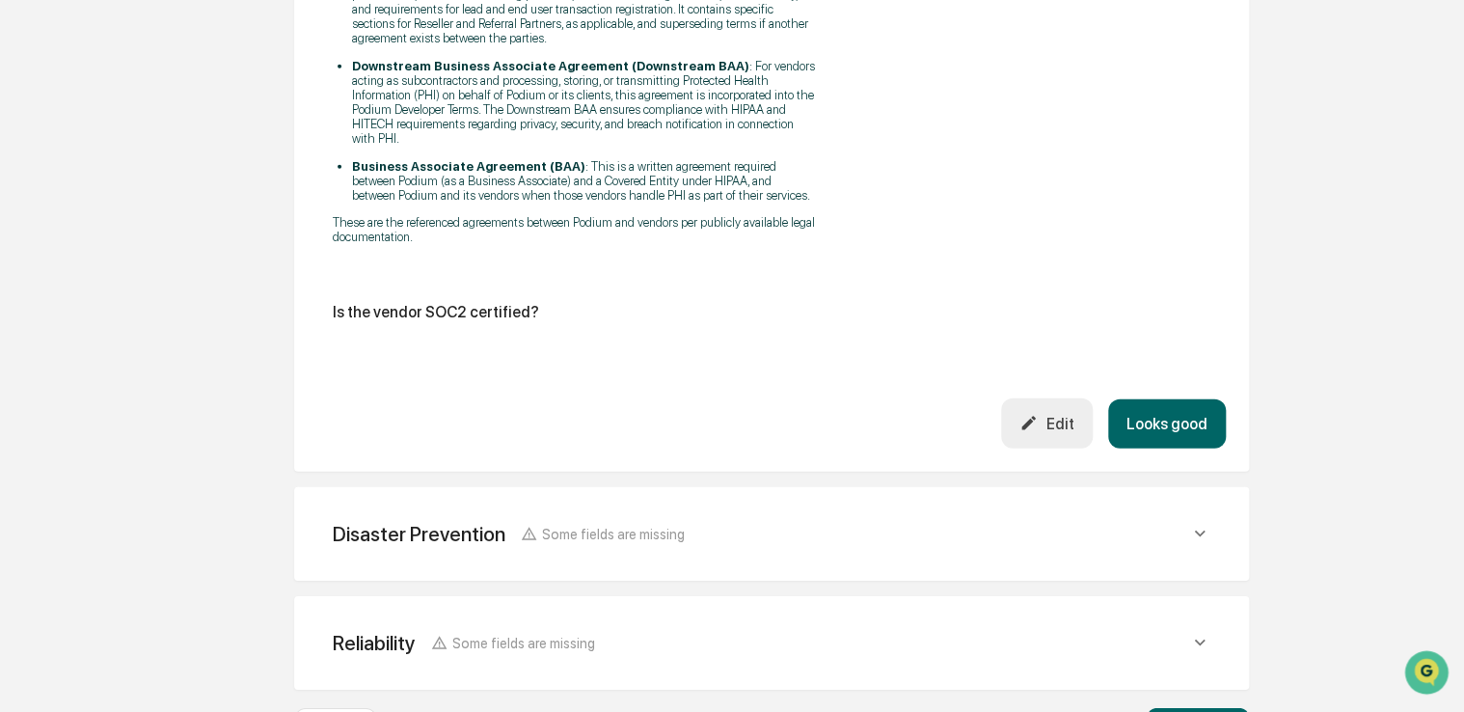
click at [1142, 431] on button "Looks good" at bounding box center [1167, 423] width 118 height 49
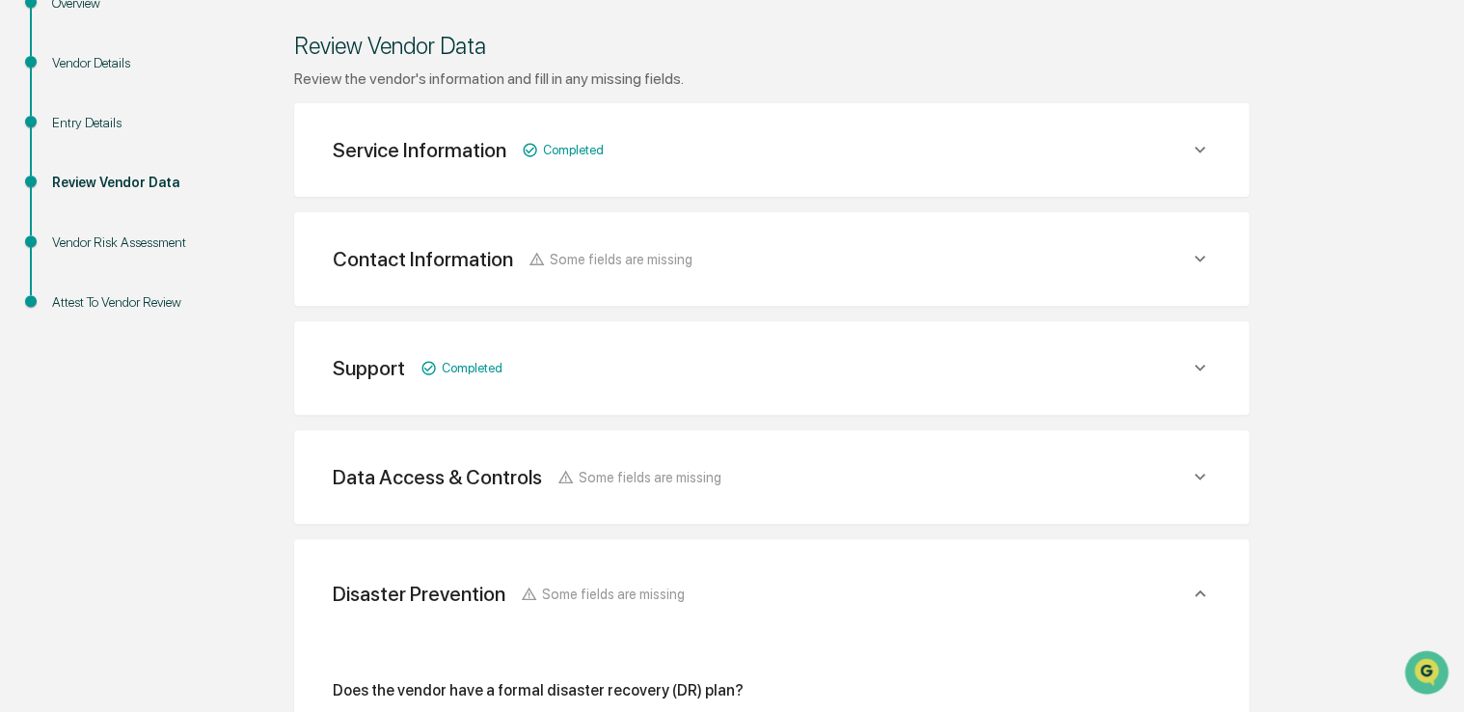
scroll to position [251, 0]
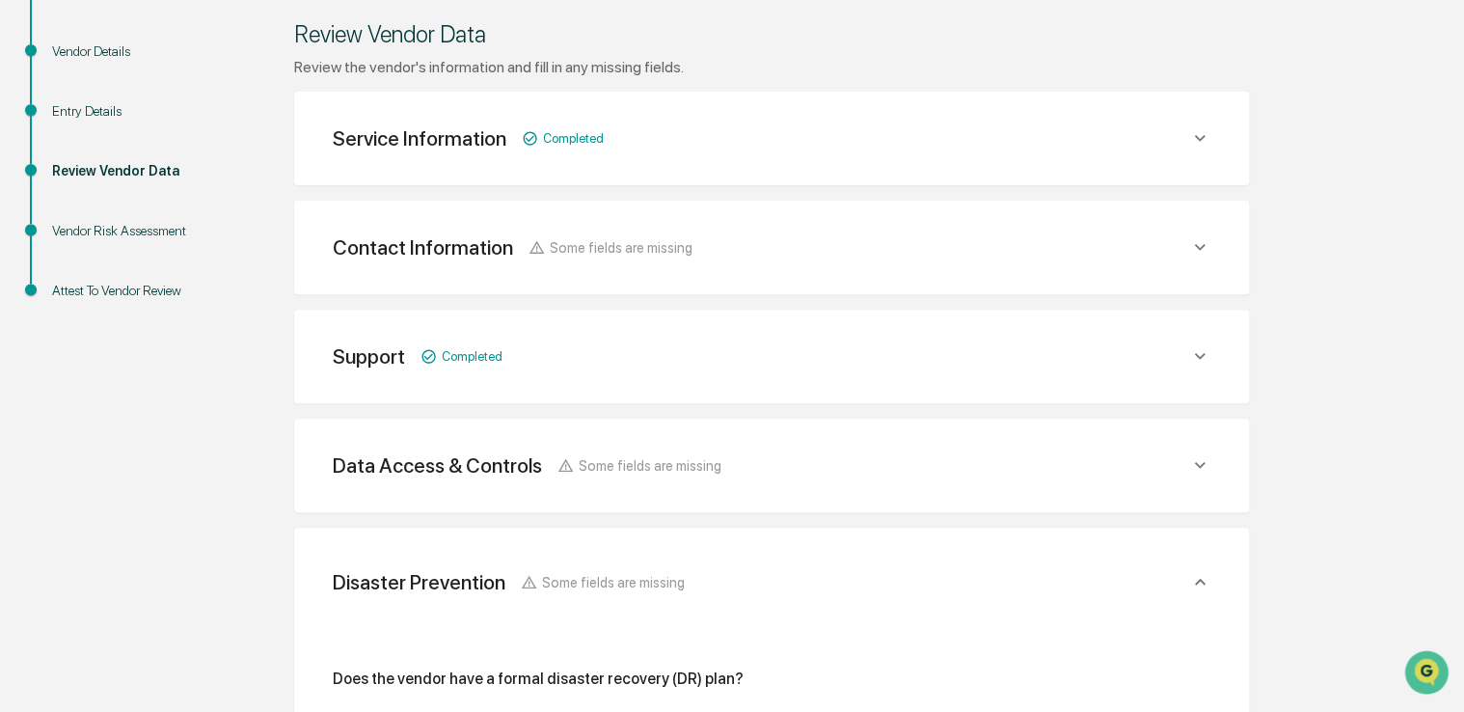
click at [1074, 465] on div "Data Access & Controls Some fields are missing" at bounding box center [761, 465] width 856 height 24
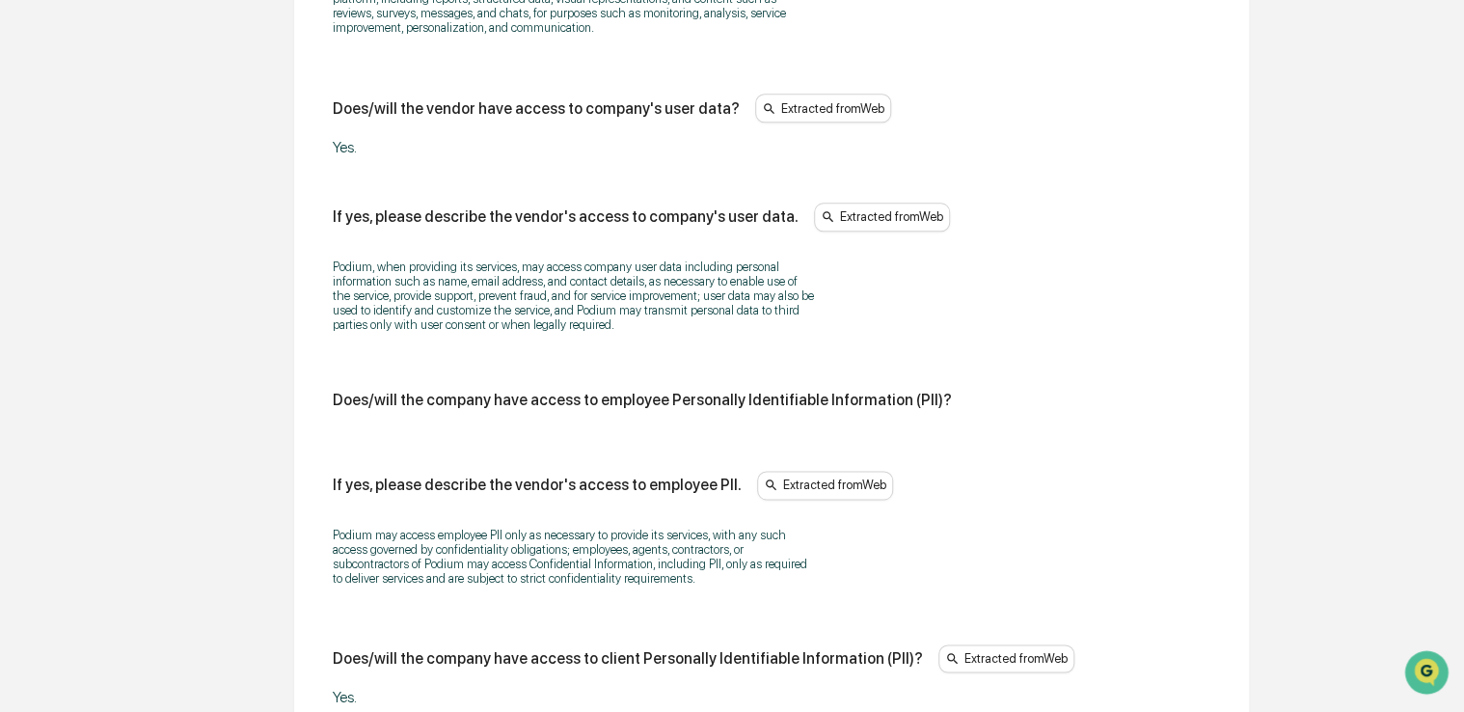
scroll to position [999, 0]
click at [610, 299] on p "Podium, when providing its services, may access company user data including per…" at bounding box center [574, 295] width 482 height 72
drag, startPoint x: 610, startPoint y: 299, endPoint x: 540, endPoint y: 287, distance: 70.4
click at [540, 287] on p "Podium, when providing its services, may access company user data including per…" at bounding box center [574, 295] width 482 height 72
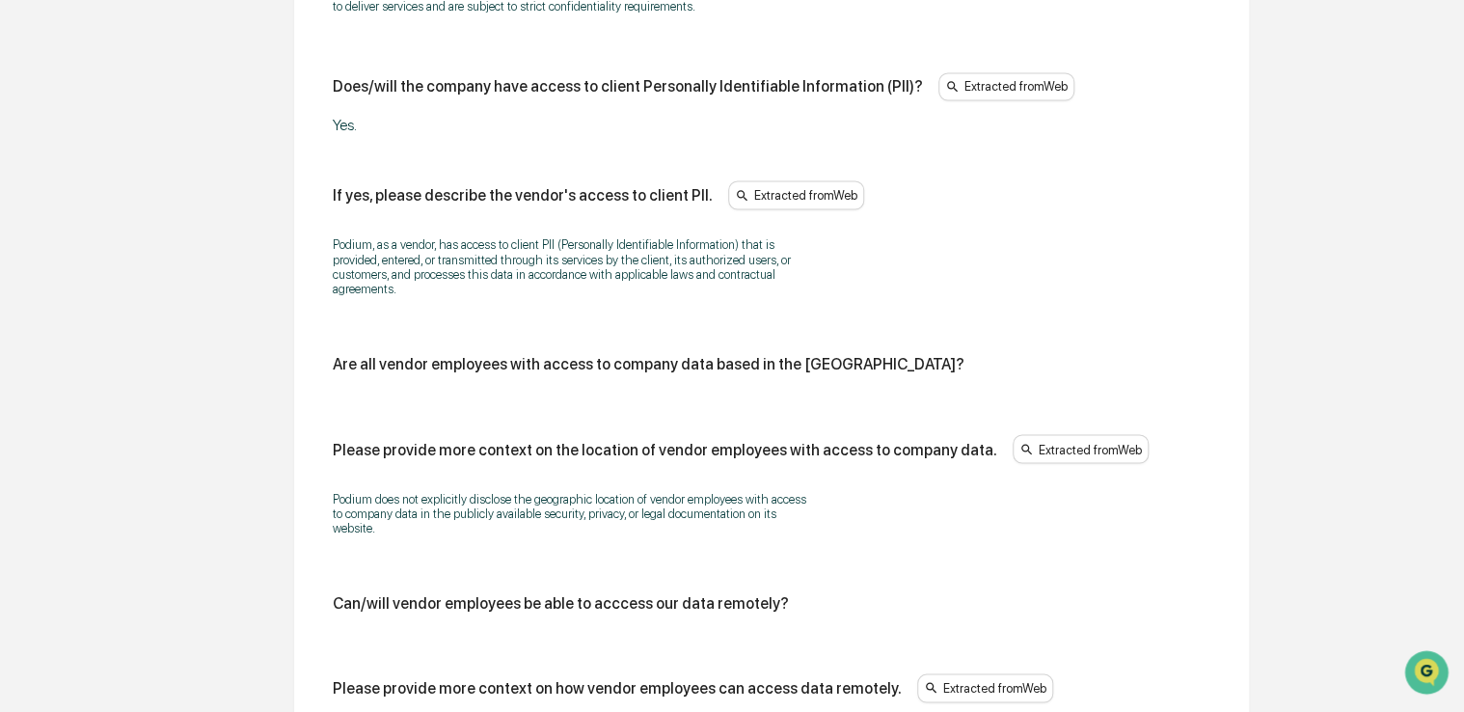
scroll to position [1575, 0]
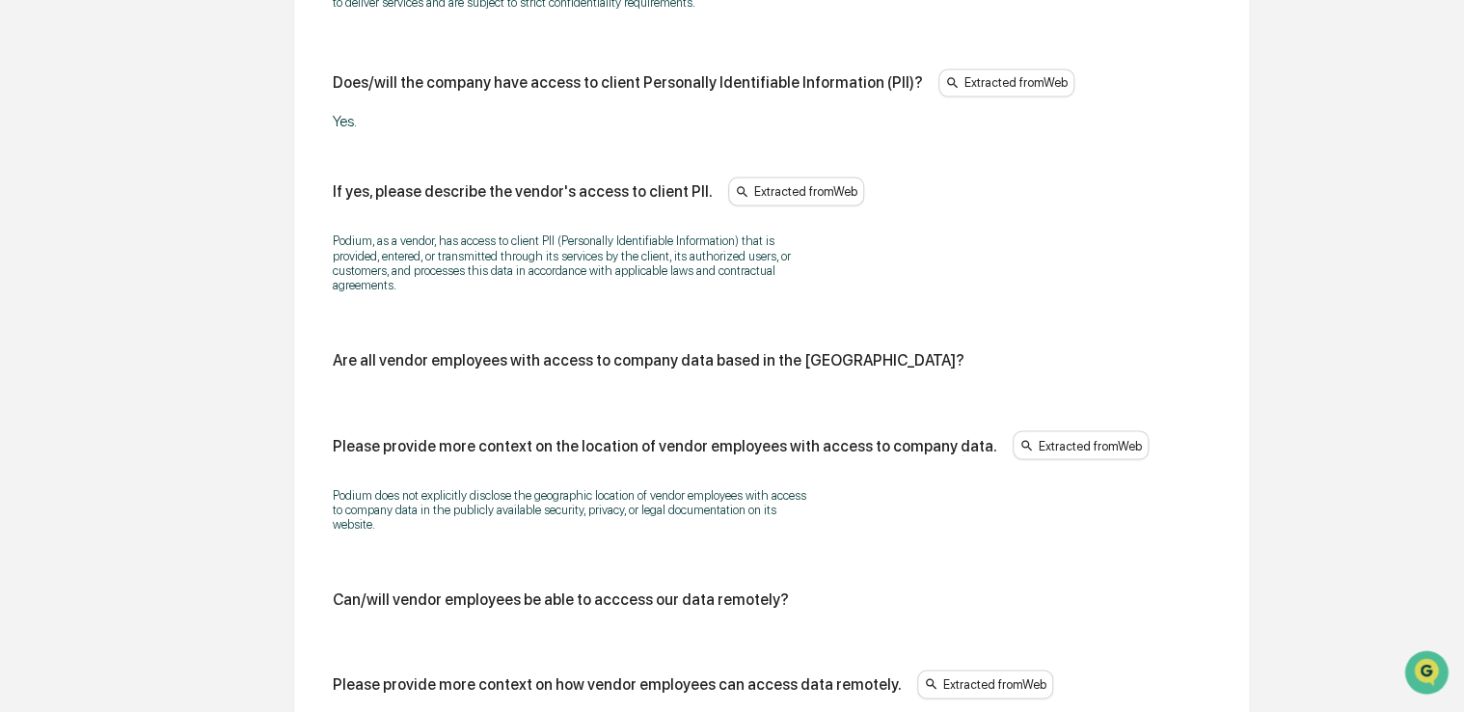
drag, startPoint x: 540, startPoint y: 287, endPoint x: 489, endPoint y: 295, distance: 51.7
click at [489, 295] on div "Podium, as a vendor, has access to client PII (Personally Identifiable Informat…" at bounding box center [772, 262] width 878 height 83
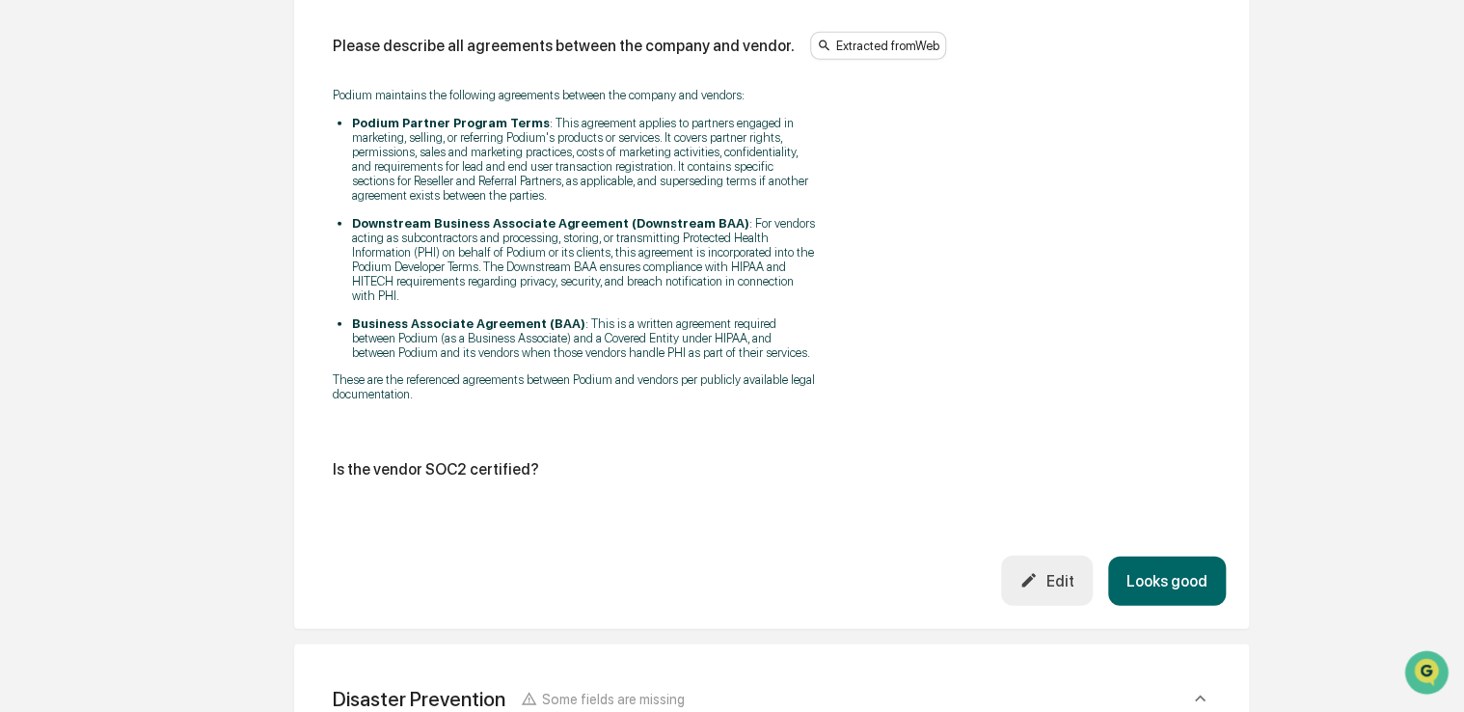
scroll to position [2523, 0]
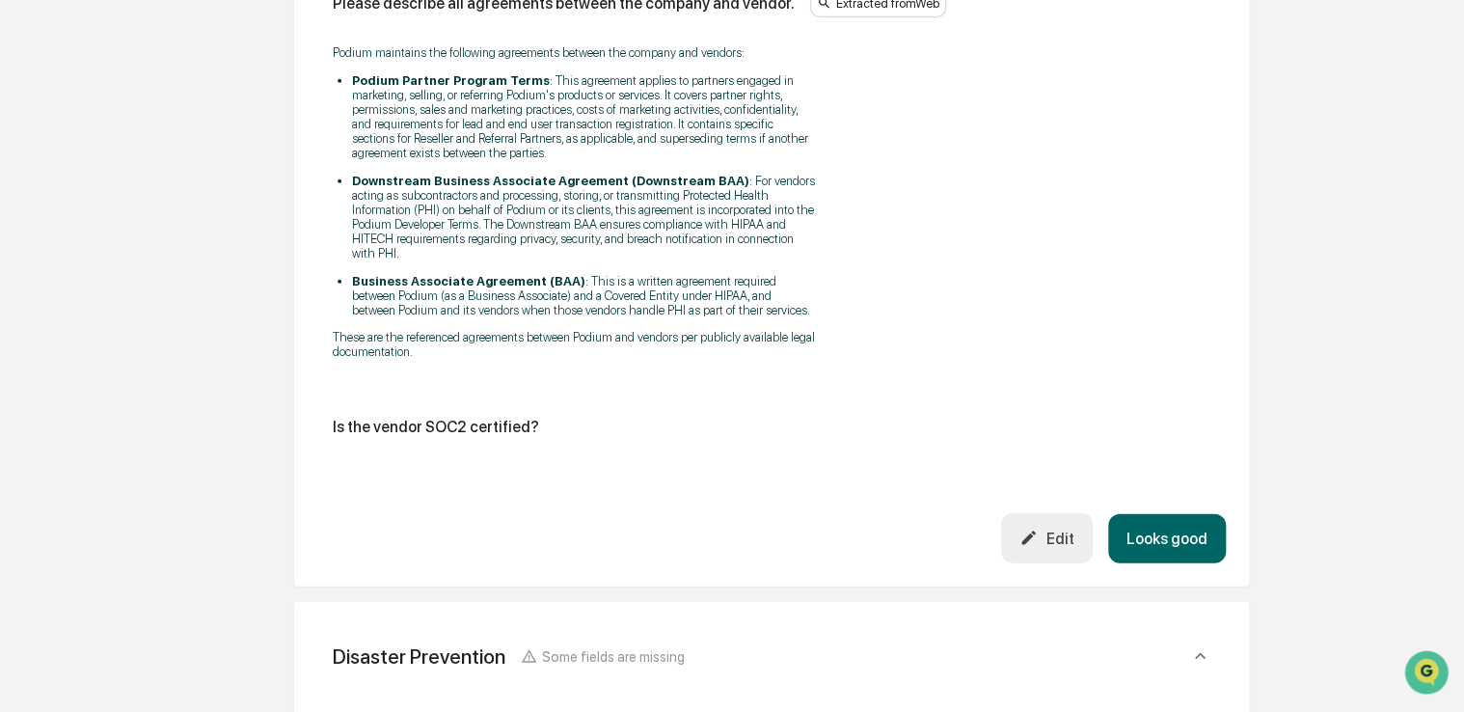
click at [1146, 515] on button "Looks good" at bounding box center [1167, 538] width 118 height 49
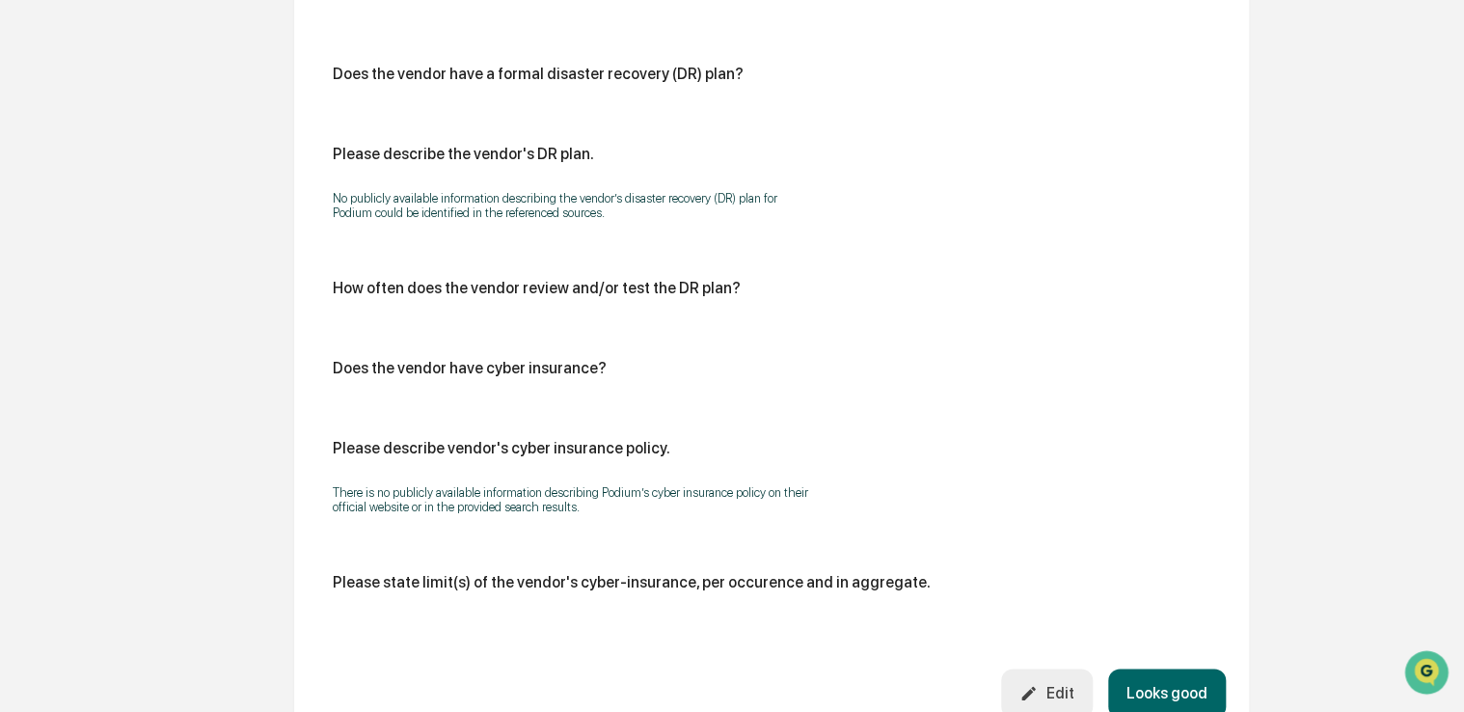
scroll to position [856, 0]
click at [1179, 684] on button "Looks good" at bounding box center [1167, 691] width 118 height 49
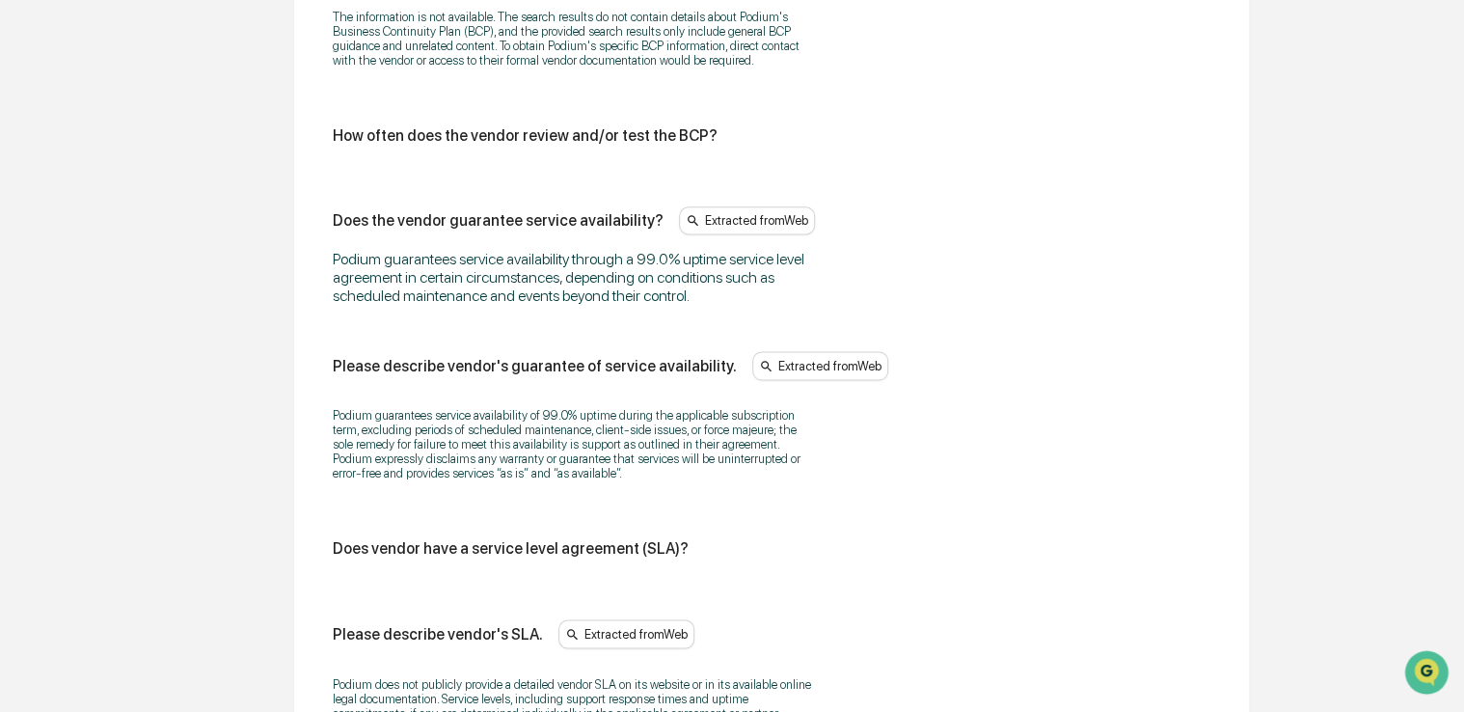
scroll to position [1418, 0]
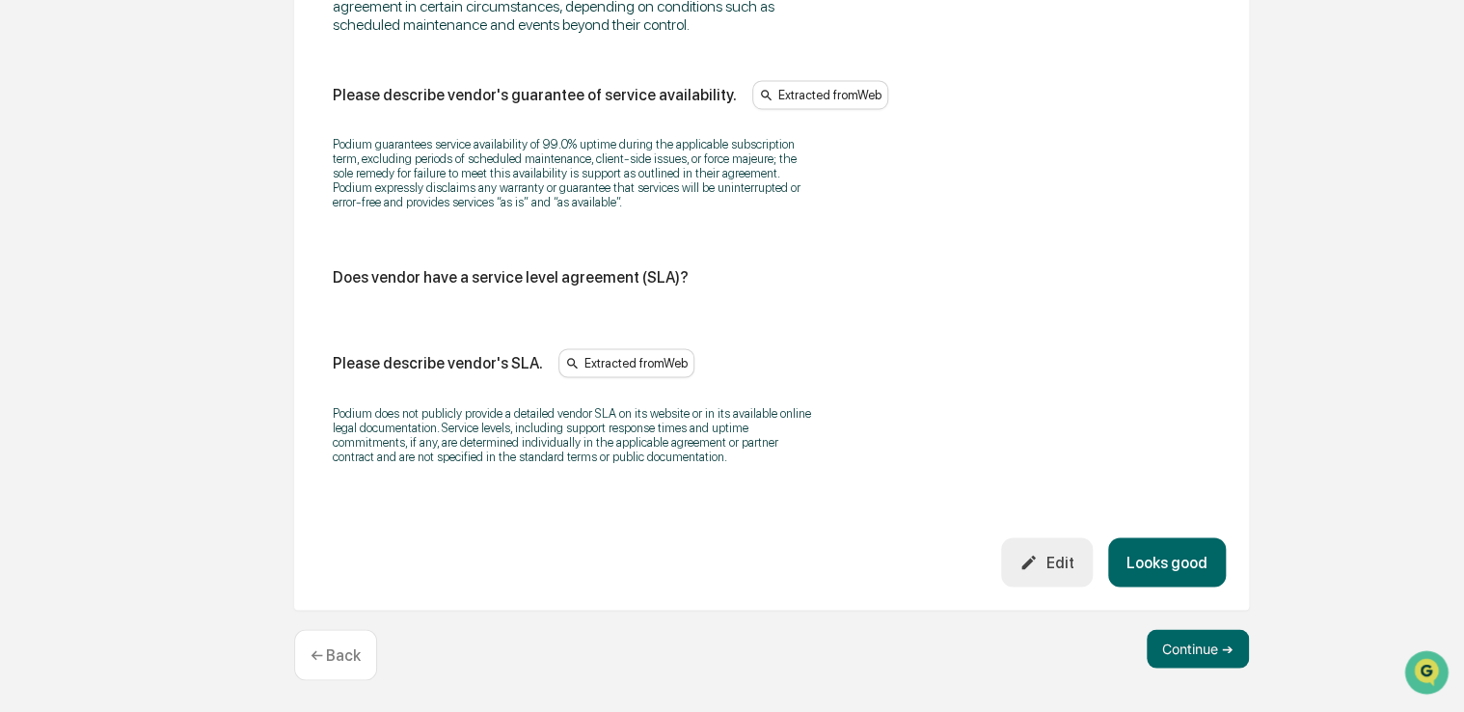
click at [1194, 577] on button "Looks good" at bounding box center [1167, 561] width 118 height 49
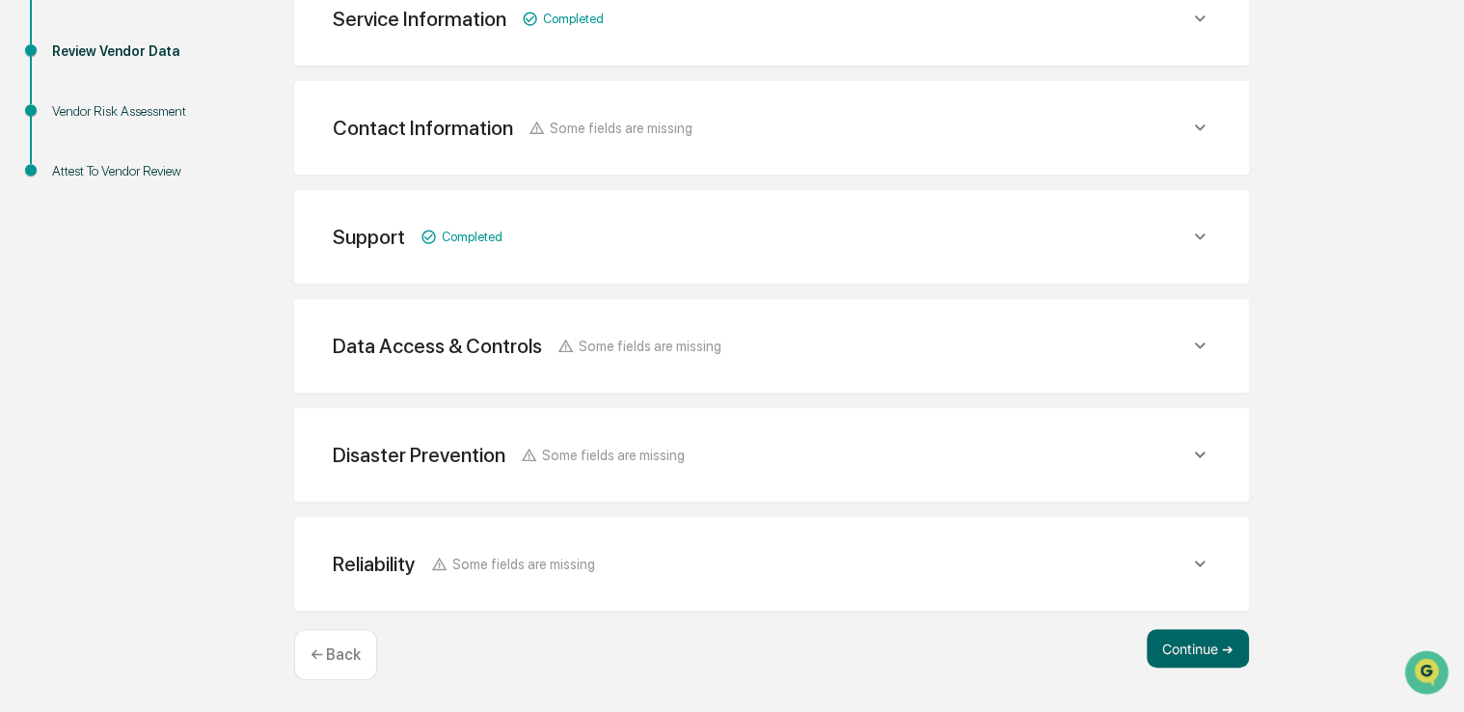
scroll to position [368, 0]
click at [1181, 647] on button "Continue ➔" at bounding box center [1198, 650] width 102 height 39
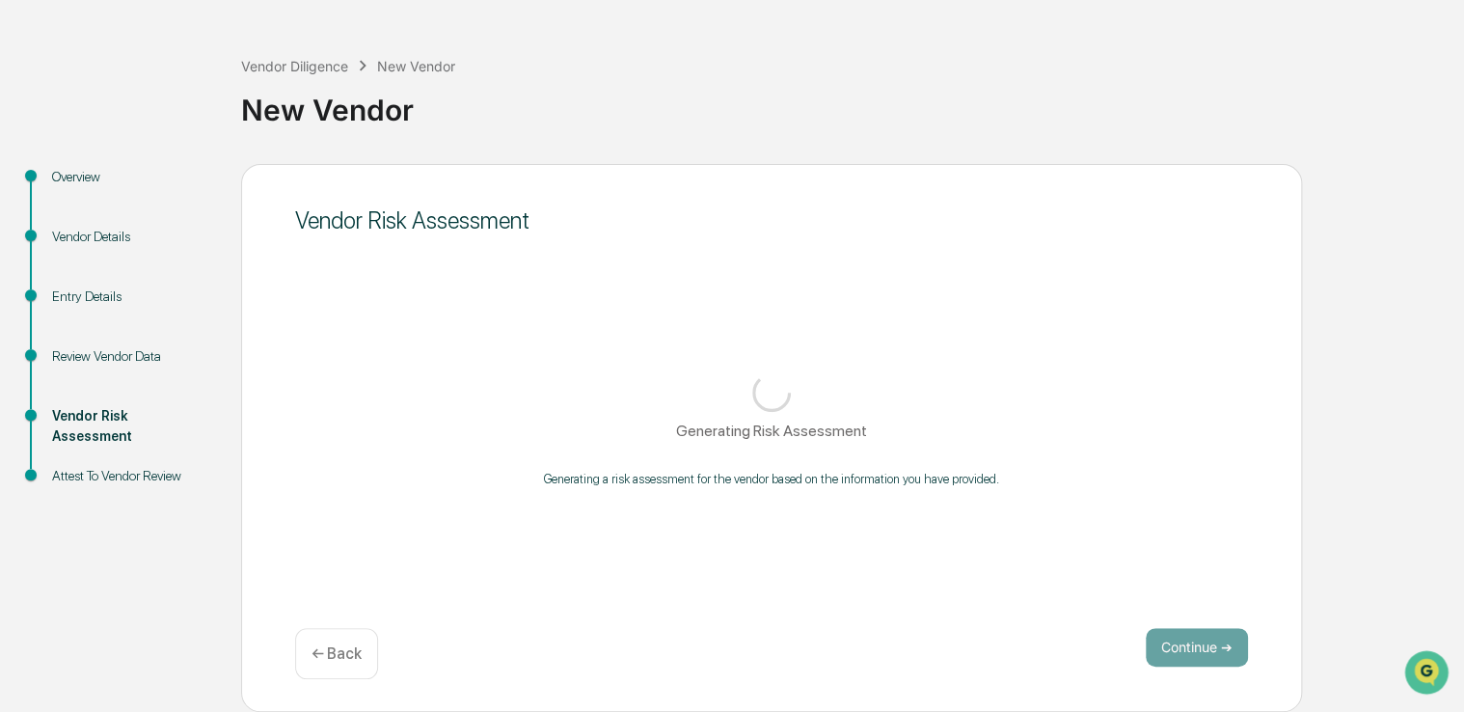
scroll to position [64, 0]
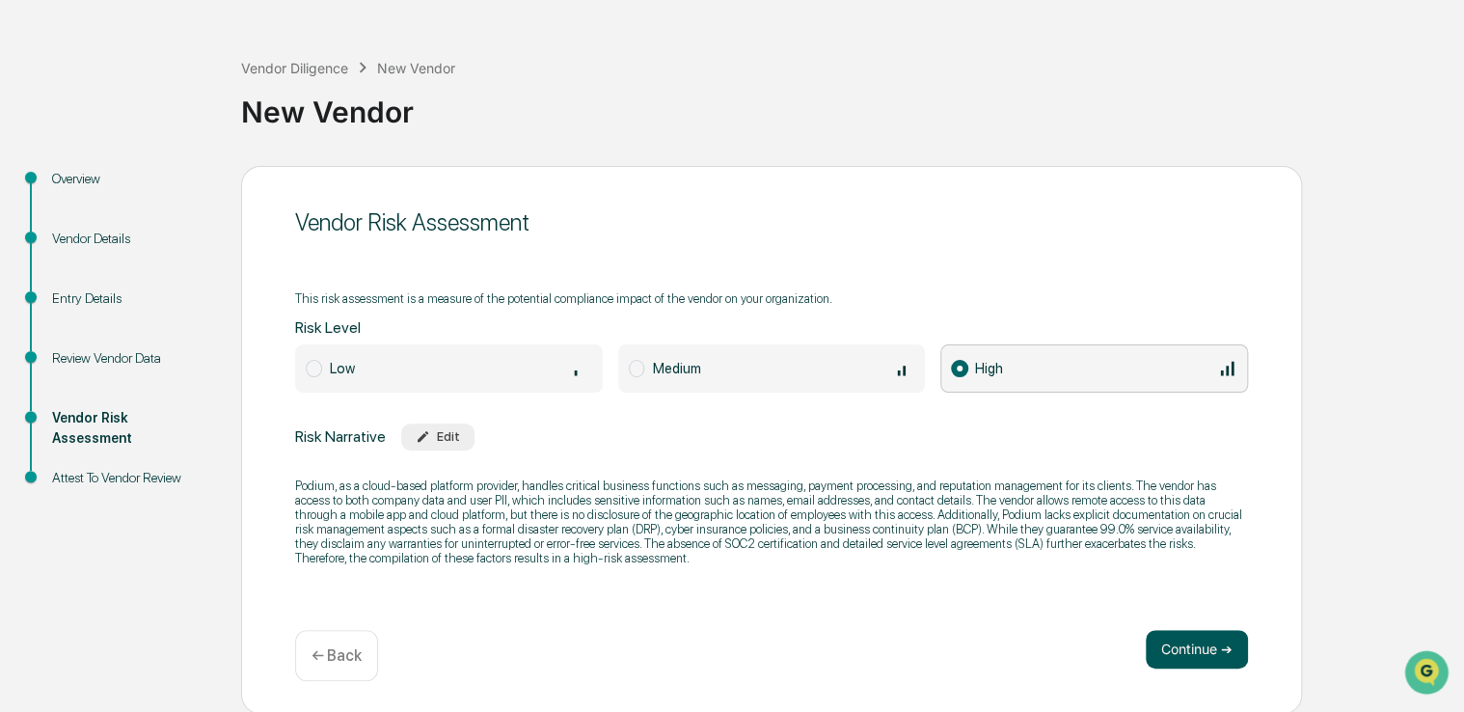
click at [1182, 635] on button "Continue ➔" at bounding box center [1197, 649] width 102 height 39
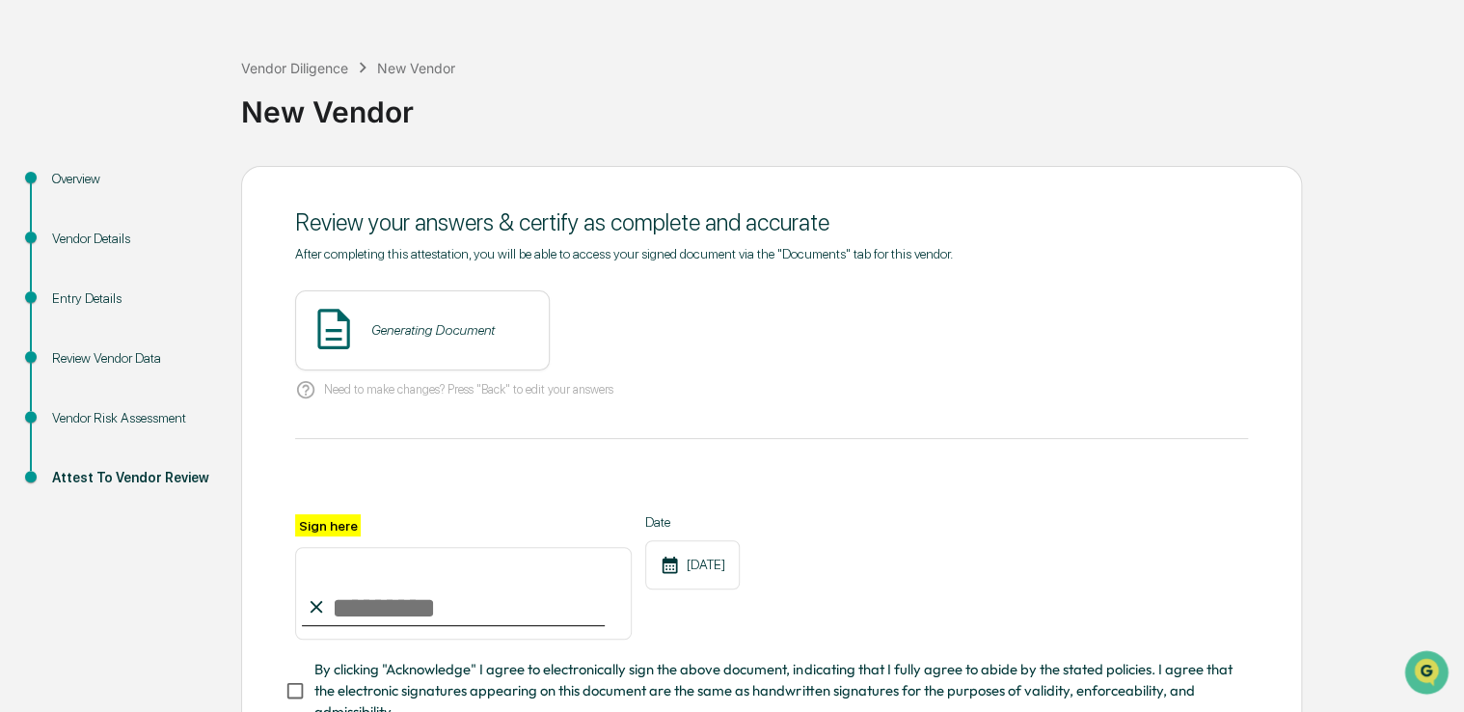
click at [1164, 624] on div "Sign here Date [DATE]" at bounding box center [771, 576] width 953 height 125
click at [374, 588] on input "Sign here" at bounding box center [463, 593] width 337 height 93
type input "**********"
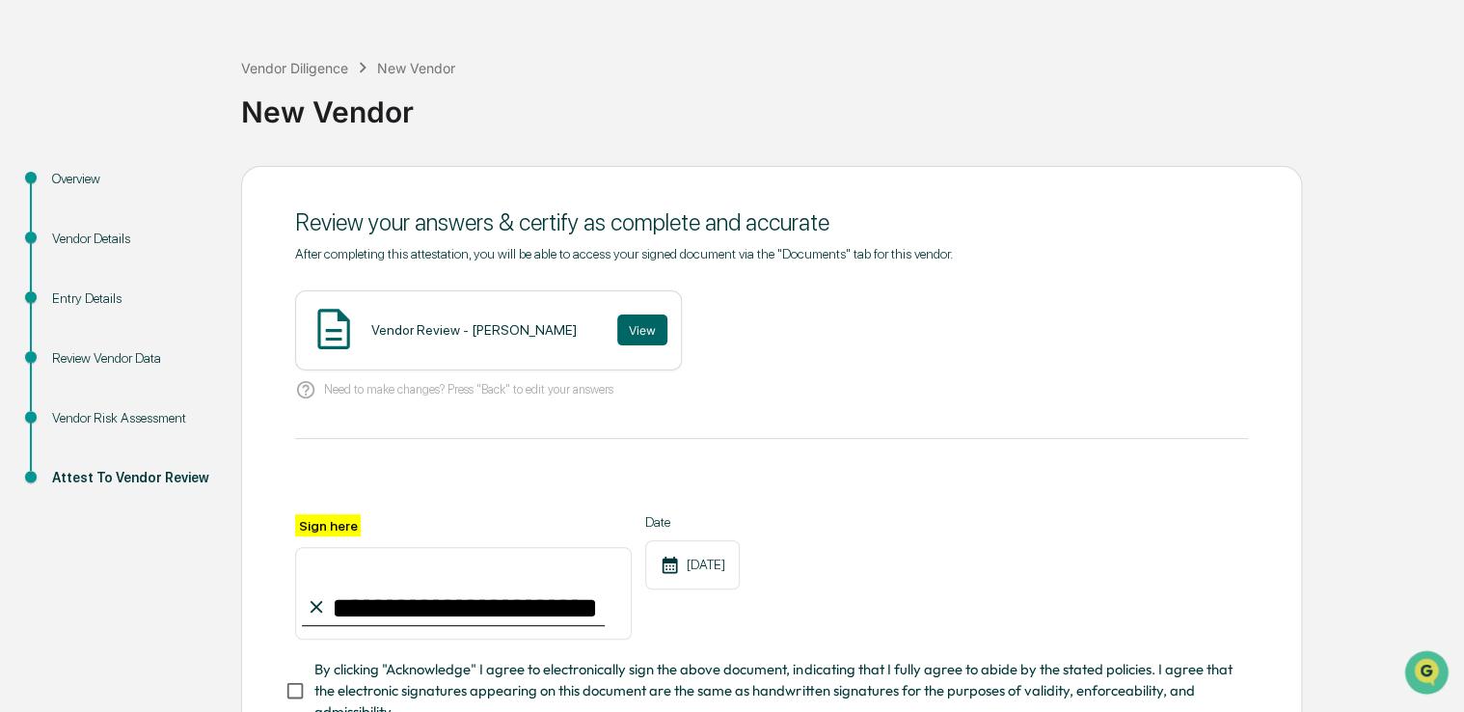
click at [345, 682] on span "By clicking "Acknowledge" I agree to electronically sign the above document, in…" at bounding box center [773, 691] width 918 height 65
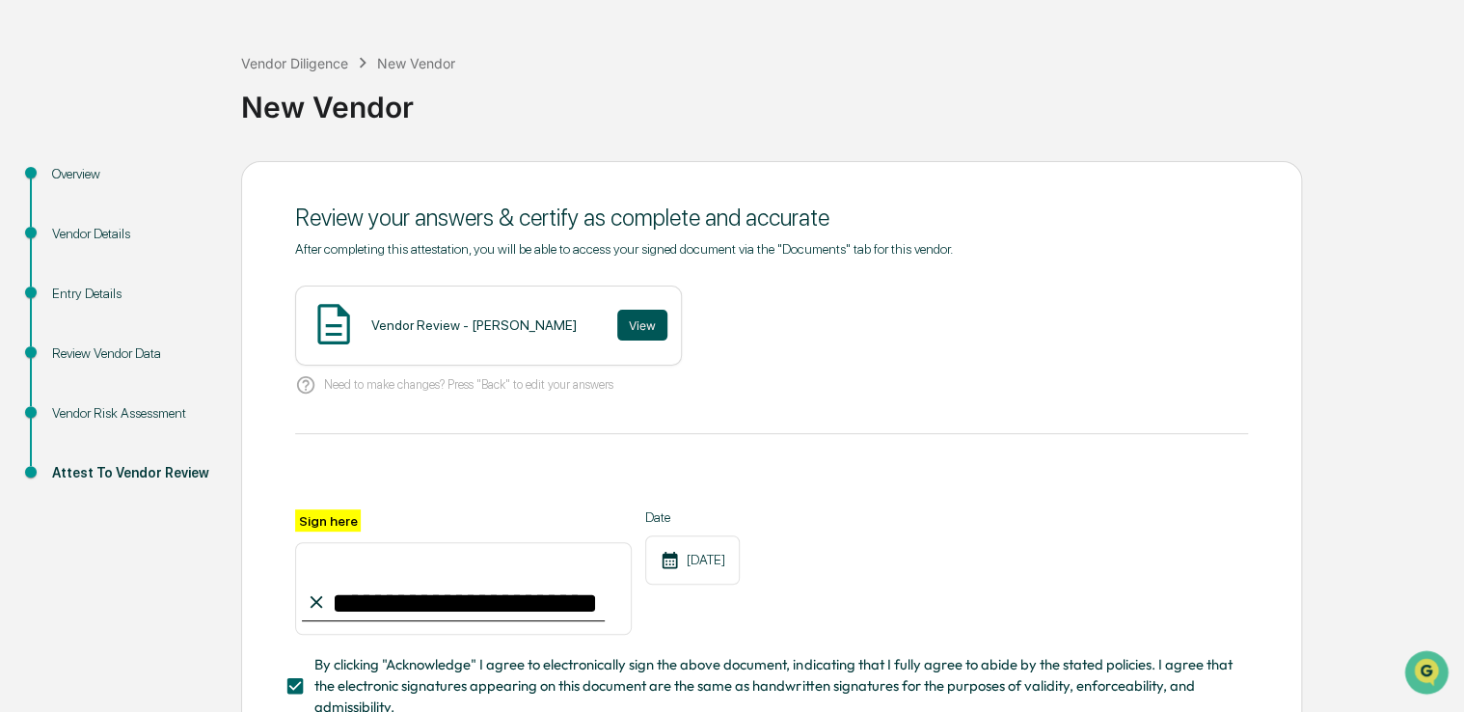
click at [617, 327] on button "View" at bounding box center [642, 325] width 50 height 31
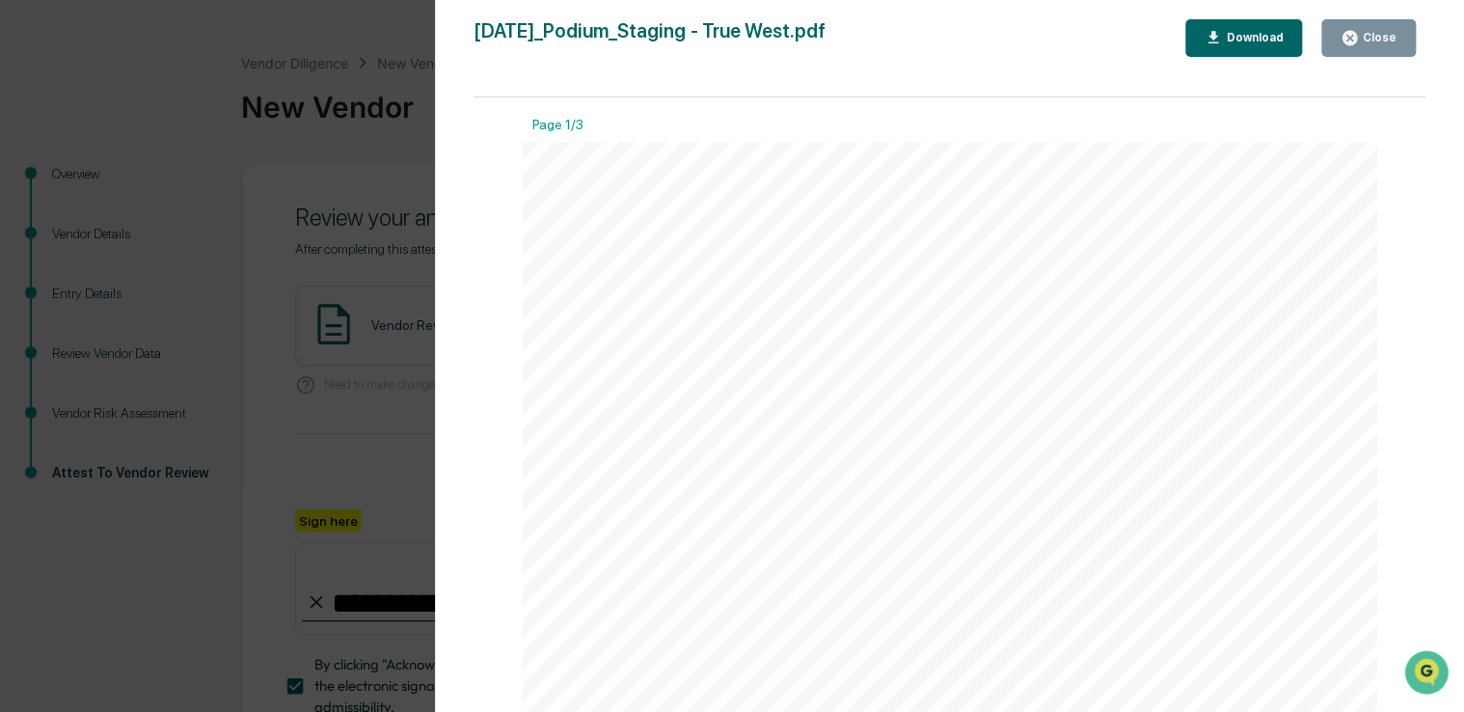
click at [1322, 46] on div "Close" at bounding box center [1364, 38] width 104 height 38
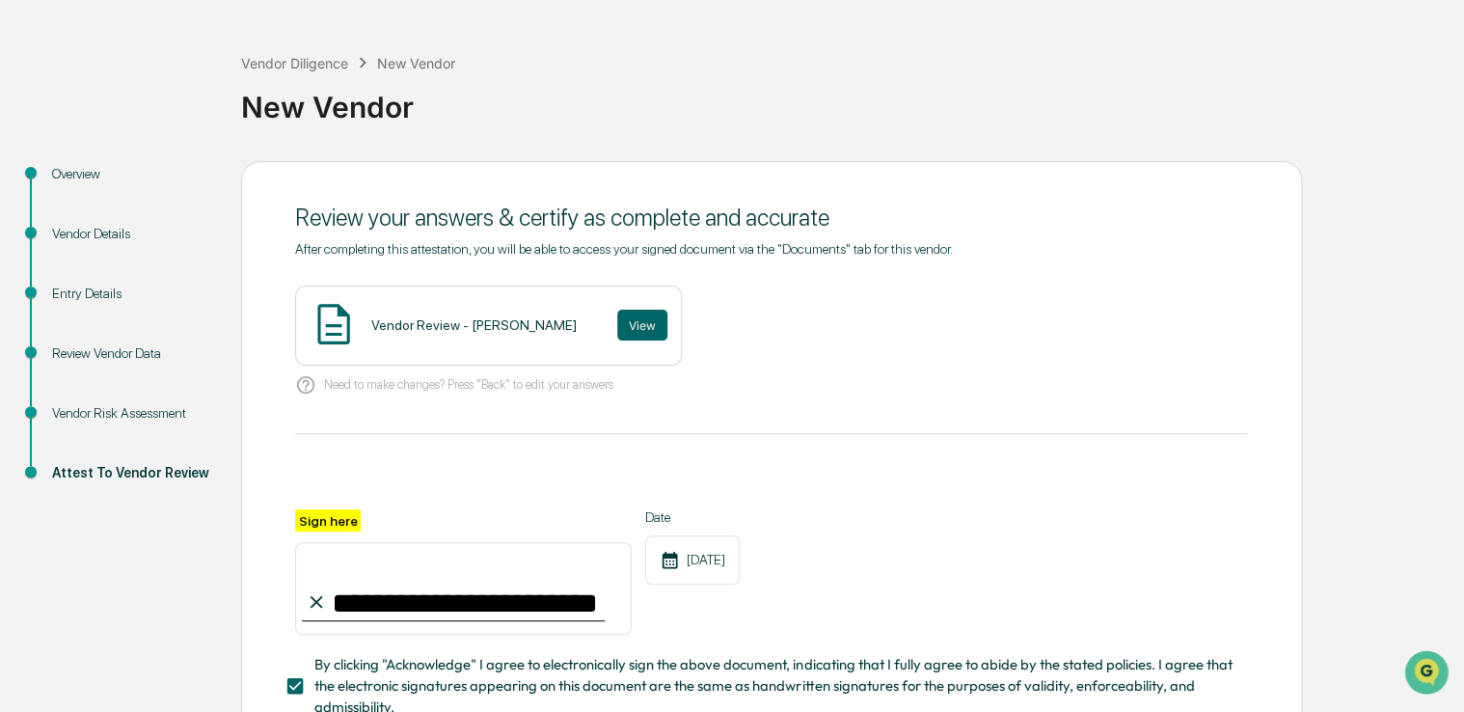
drag, startPoint x: 977, startPoint y: 422, endPoint x: 840, endPoint y: 399, distance: 138.9
click at [840, 399] on div "Need to make changes? Press "Back" to edit your answers" at bounding box center [771, 386] width 953 height 40
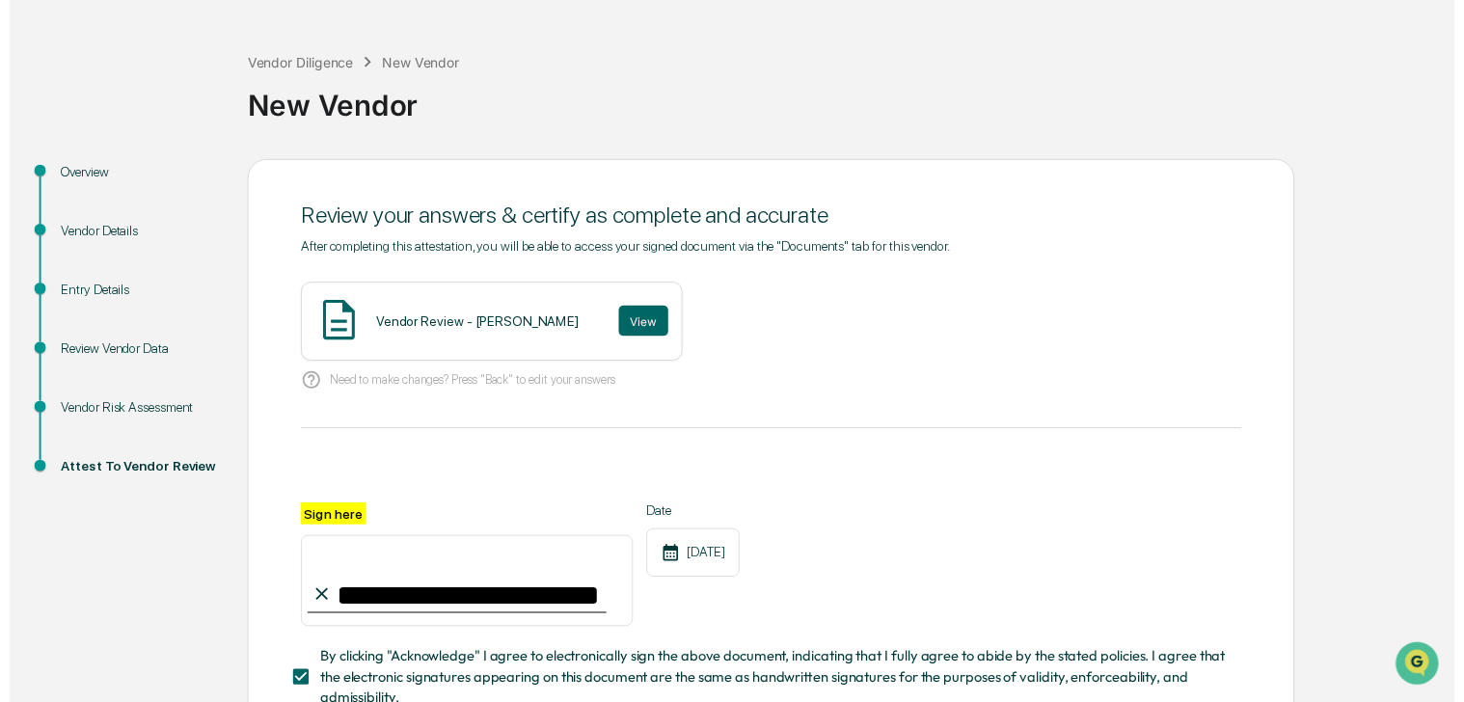
scroll to position [212, 0]
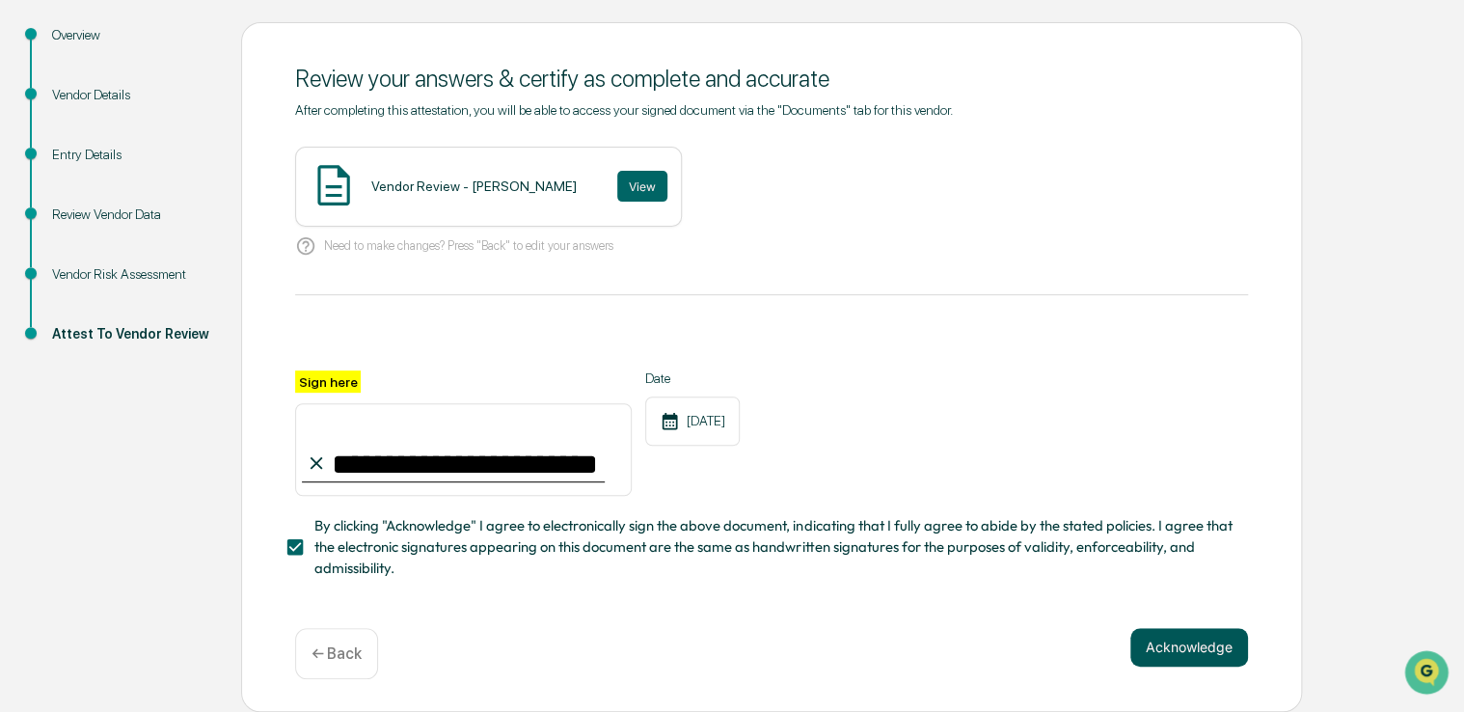
click at [1195, 659] on button "Acknowledge" at bounding box center [1189, 647] width 118 height 39
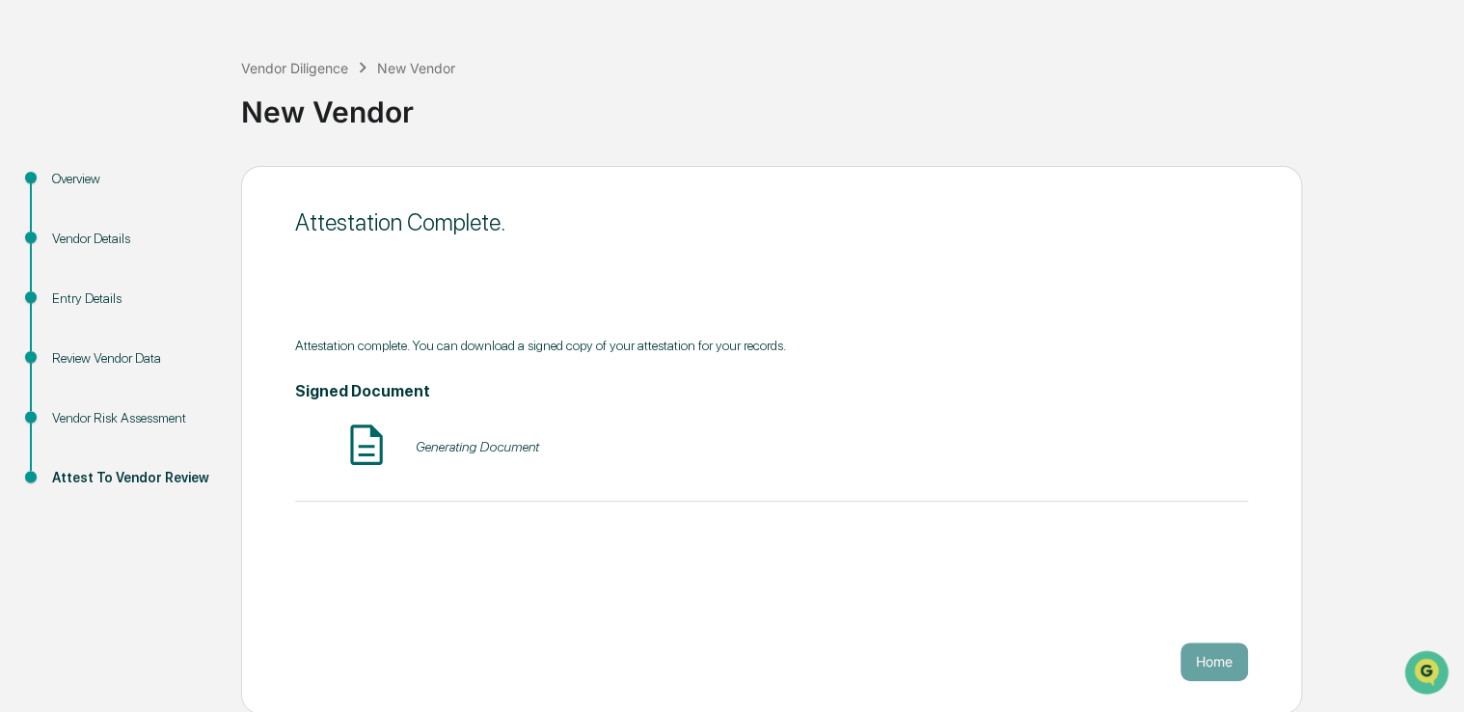
scroll to position [63, 0]
click at [940, 279] on div "Attestation Complete. Attestation complete. You can download a signed copy of y…" at bounding box center [771, 441] width 1061 height 548
drag, startPoint x: 733, startPoint y: 264, endPoint x: 619, endPoint y: 249, distance: 114.8
click at [619, 249] on div "Attestation Complete. Attestation complete. You can download a signed copy of y…" at bounding box center [771, 441] width 1061 height 548
click at [279, 71] on div "Vendor Diligence" at bounding box center [294, 69] width 107 height 16
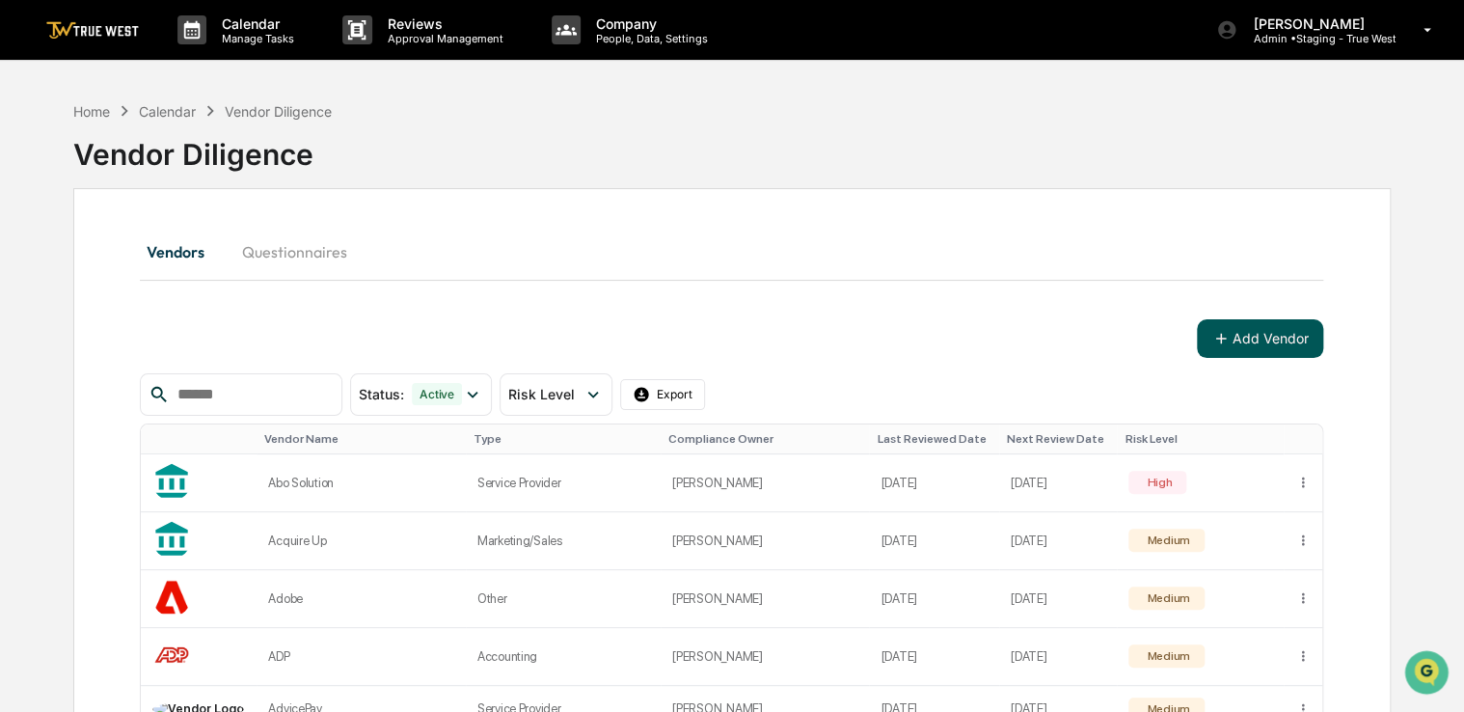
click at [1261, 354] on button "Add Vendor" at bounding box center [1260, 338] width 126 height 39
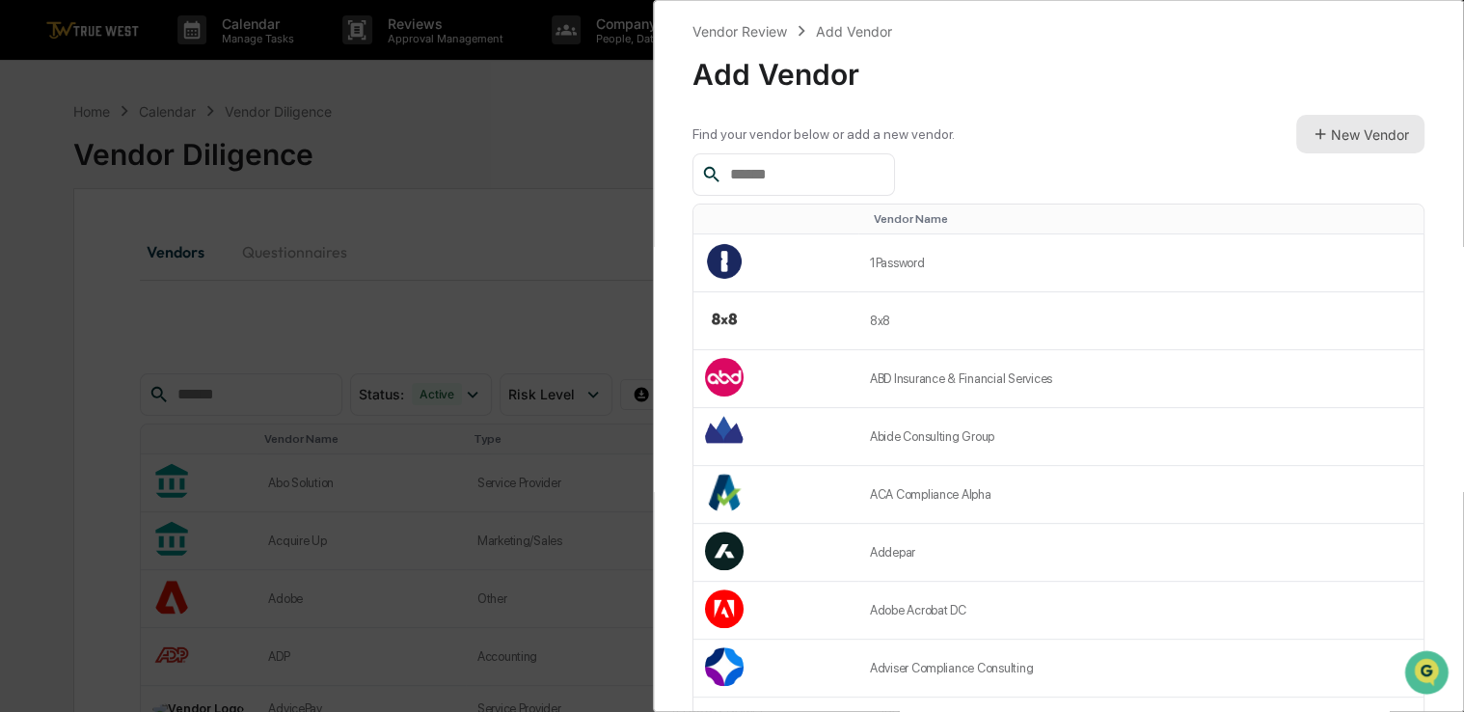
click at [1358, 142] on button "New Vendor" at bounding box center [1360, 134] width 128 height 39
